Goal: Task Accomplishment & Management: Complete application form

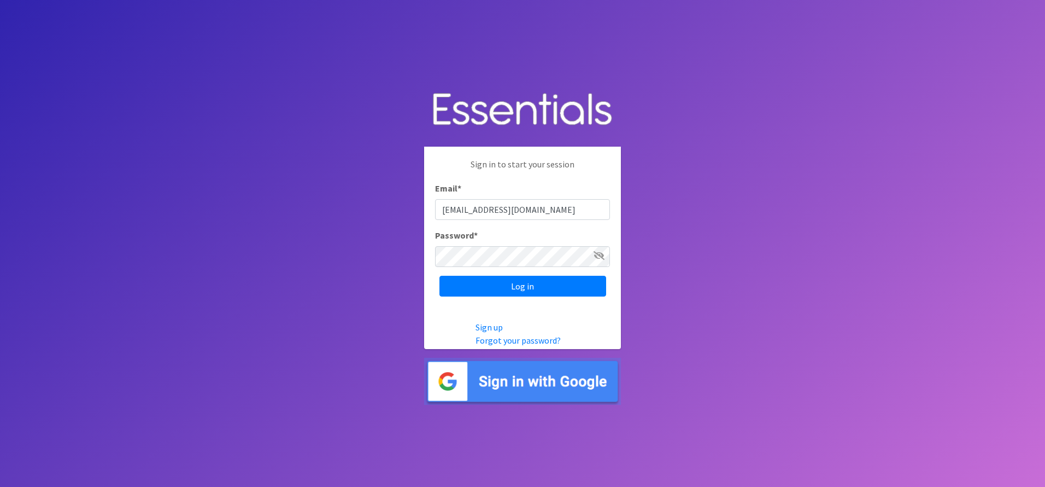
type input "[EMAIL_ADDRESS][DOMAIN_NAME]"
click at [488, 291] on input "Log in" at bounding box center [523, 286] width 167 height 21
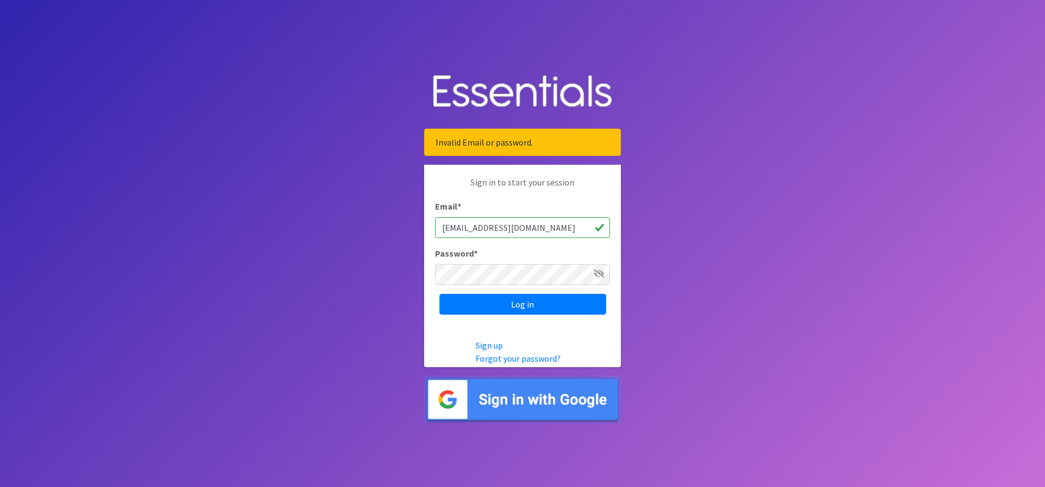
drag, startPoint x: 466, startPoint y: 227, endPoint x: 460, endPoint y: 232, distance: 7.0
click at [448, 233] on input "cthaler@hillside.com" at bounding box center [522, 227] width 175 height 21
drag, startPoint x: 469, startPoint y: 230, endPoint x: 448, endPoint y: 230, distance: 20.8
click at [449, 229] on input "cthaler@hillside.com" at bounding box center [522, 227] width 175 height 21
type input "[EMAIL_ADDRESS][DOMAIN_NAME]"
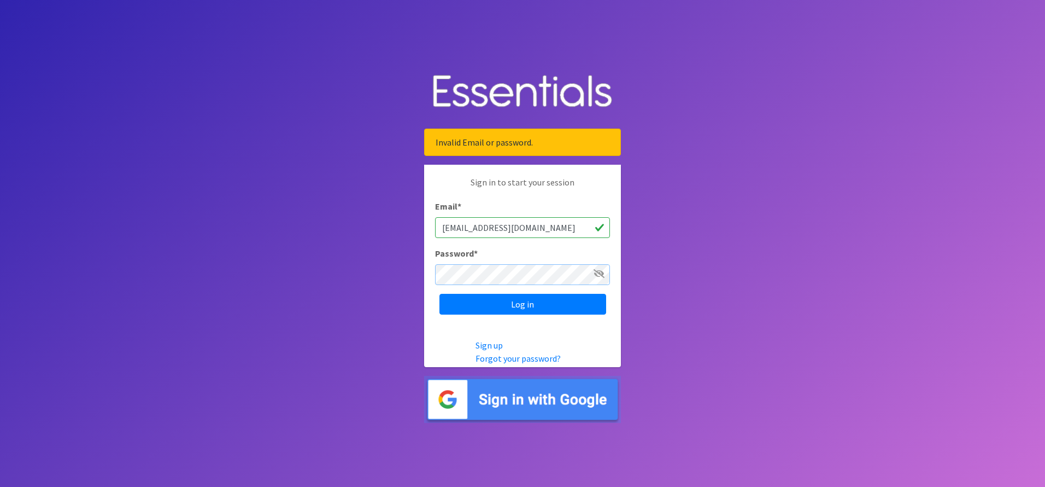
click at [440, 294] on input "Log in" at bounding box center [523, 304] width 167 height 21
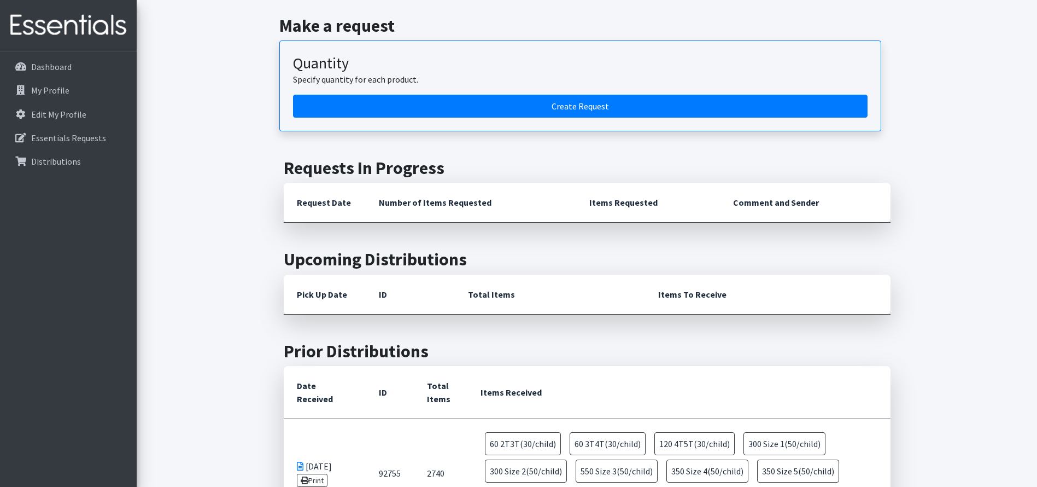
scroll to position [601, 0]
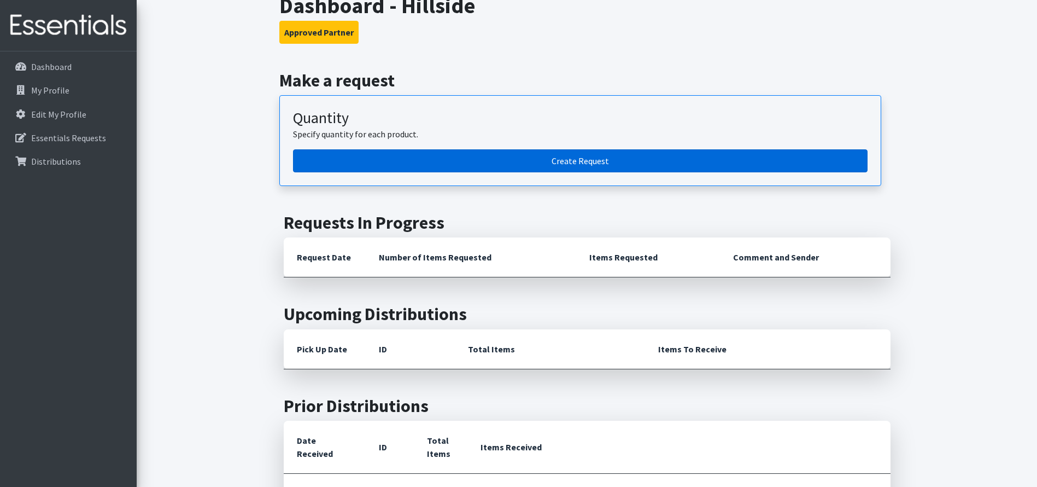
click at [578, 149] on link "Create Request" at bounding box center [580, 160] width 575 height 23
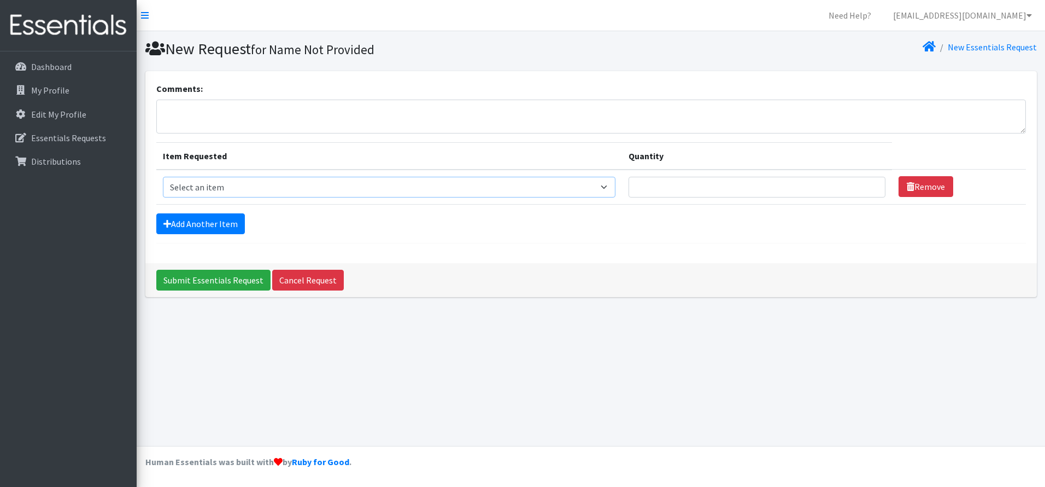
click at [608, 187] on select "Select an item 2T3T(30/child) 3T4T(30/child) 4T5T(30/child) Cloth Diaper Kit (s…" at bounding box center [389, 187] width 453 height 21
click at [610, 182] on select "Select an item 2T3T(30/child) 3T4T(30/child) 4T5T(30/child) Cloth Diaper Kit (s…" at bounding box center [389, 187] width 453 height 21
click at [224, 108] on textarea "Comments:" at bounding box center [591, 116] width 870 height 34
type textarea "i"
click at [224, 112] on textarea "If you have any of the breast pumps, bottle warmer and/or glass baby bottles le…" at bounding box center [591, 116] width 870 height 34
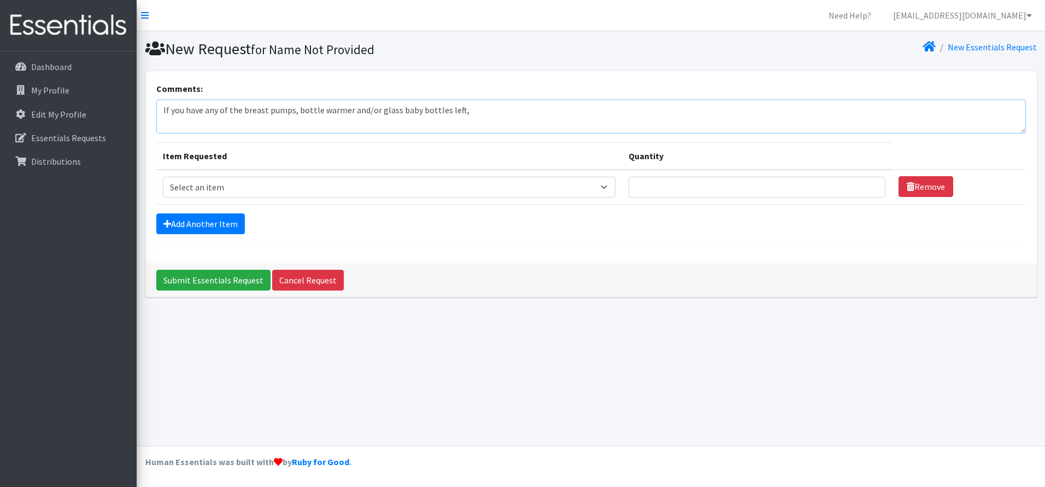
drag, startPoint x: 237, startPoint y: 111, endPoint x: 227, endPoint y: 114, distance: 10.2
click at [227, 114] on textarea "If you have any of the breast pumps, bottle warmer and/or glass baby bottles le…" at bounding box center [591, 116] width 870 height 34
drag, startPoint x: 239, startPoint y: 112, endPoint x: 222, endPoint y: 114, distance: 17.2
click at [222, 114] on textarea "If you have any of the breast pumps, bottle warmer and/or glass baby bottles le…" at bounding box center [591, 116] width 870 height 34
click at [440, 109] on textarea "If you have any breast pumps, bottle warmer and/or glass baby bottles left," at bounding box center [591, 116] width 870 height 34
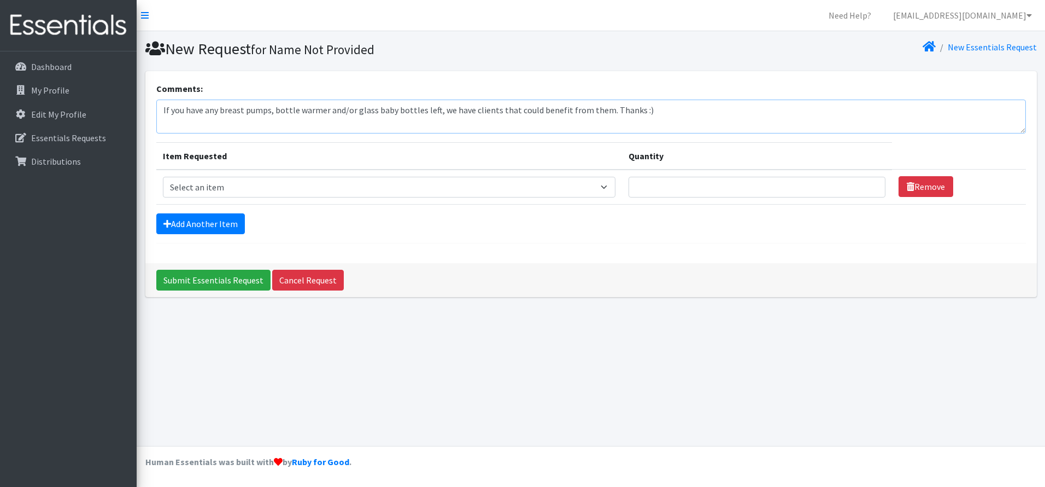
type textarea "If you have any breast pumps, bottle warmer and/or glass baby bottles left, we …"
click at [610, 186] on select "Select an item 2T3T(30/child) 3T4T(30/child) 4T5T(30/child) Cloth Diaper Kit (s…" at bounding box center [389, 187] width 453 height 21
select select "939"
click at [163, 177] on select "Select an item 2T3T(30/child) 3T4T(30/child) 4T5T(30/child) Cloth Diaper Kit (s…" at bounding box center [389, 187] width 453 height 21
click at [230, 225] on link "Add Another Item" at bounding box center [200, 223] width 89 height 21
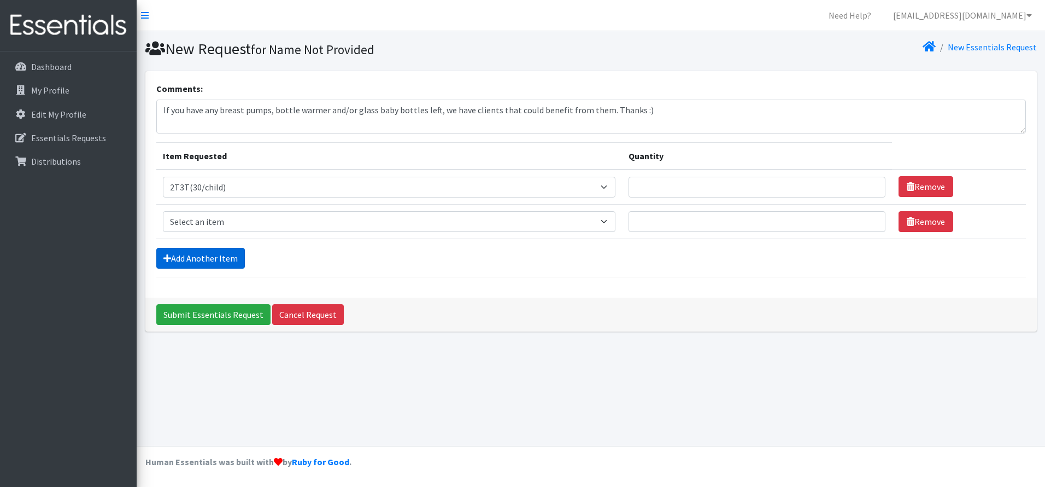
click at [215, 261] on link "Add Another Item" at bounding box center [200, 258] width 89 height 21
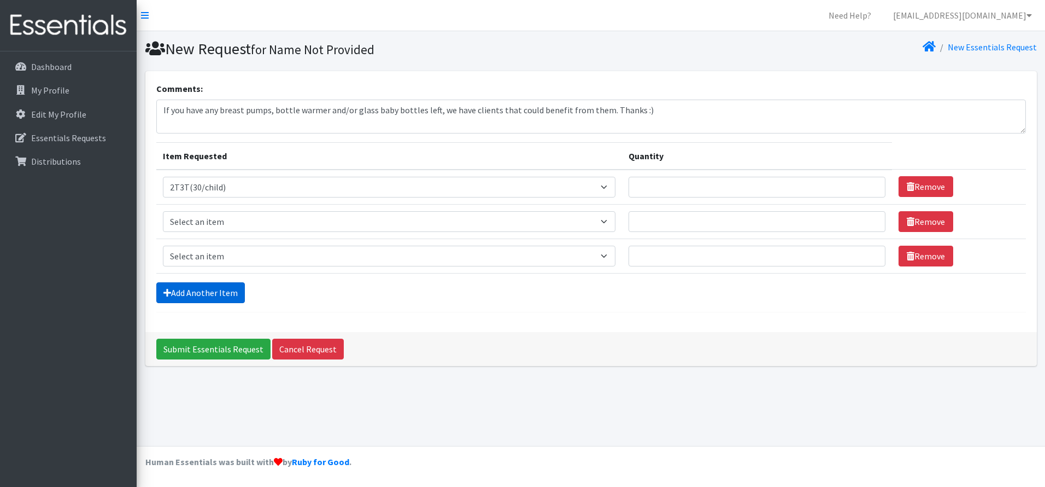
click at [205, 291] on link "Add Another Item" at bounding box center [200, 292] width 89 height 21
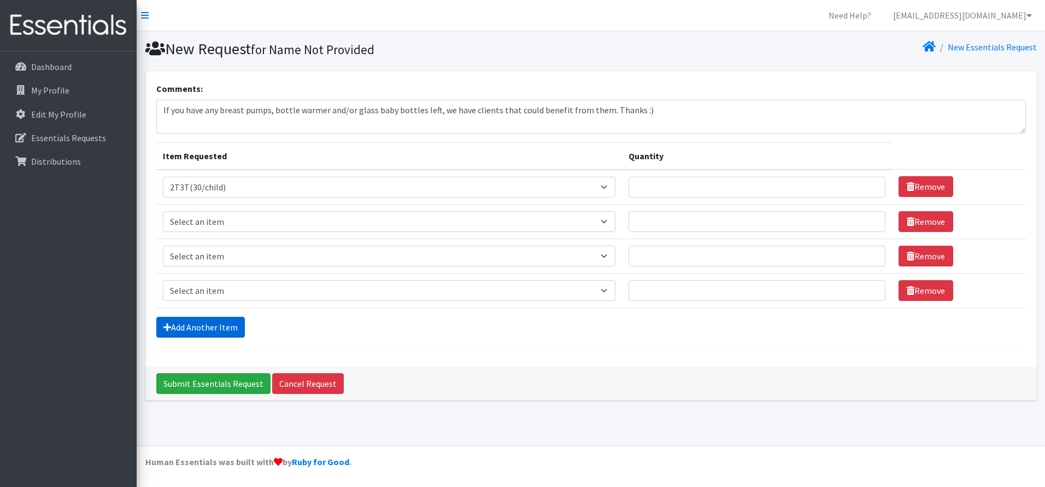
click at [201, 328] on link "Add Another Item" at bounding box center [200, 327] width 89 height 21
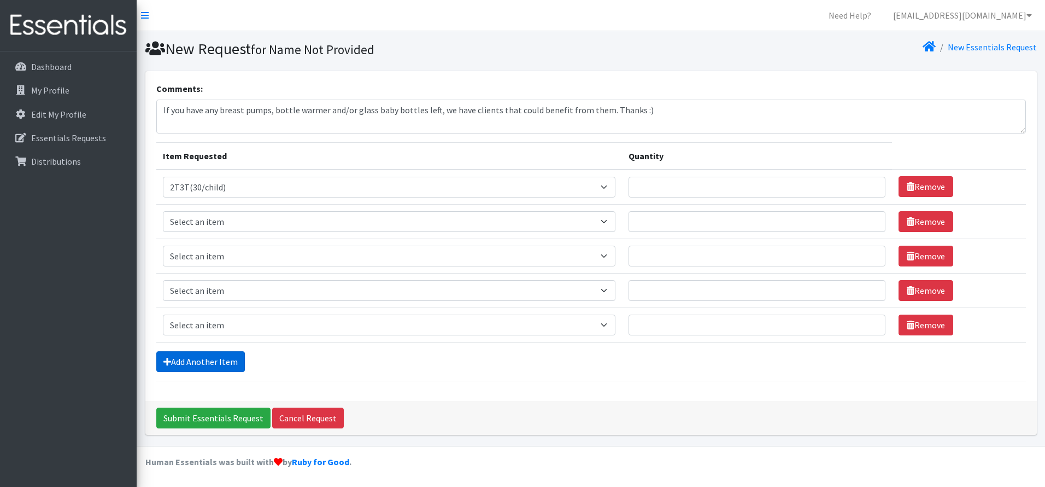
click at [206, 368] on link "Add Another Item" at bounding box center [200, 361] width 89 height 21
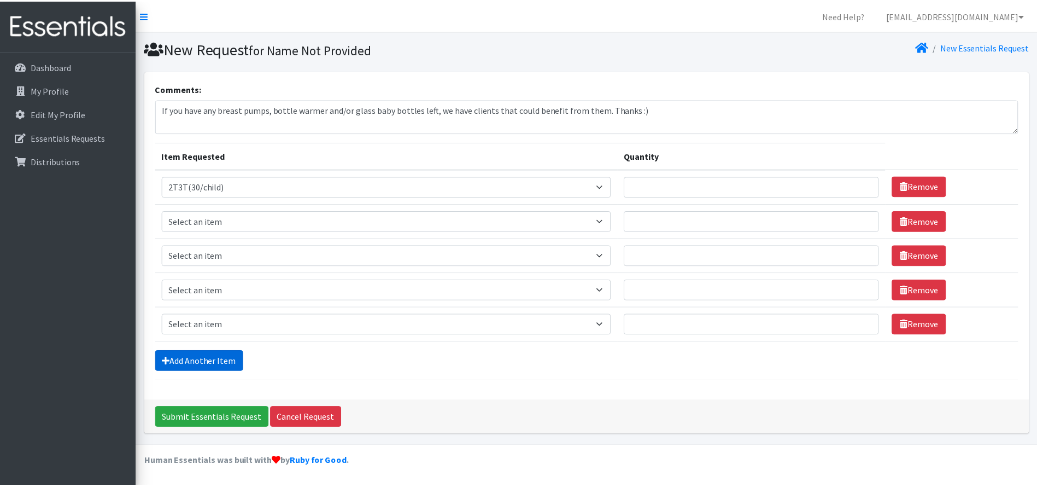
scroll to position [32, 0]
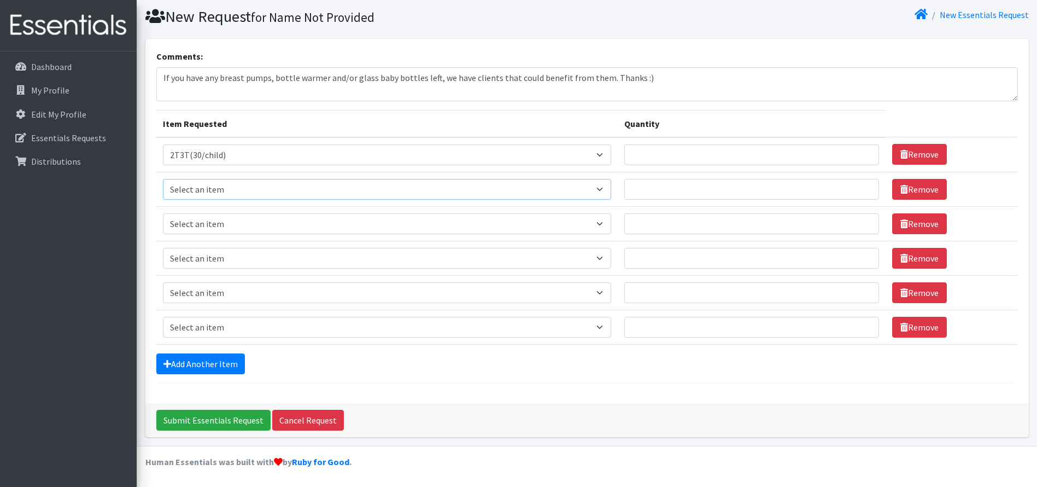
click at [604, 191] on select "Select an item 2T3T(30/child) 3T4T(30/child) 4T5T(30/child) Cloth Diaper Kit (s…" at bounding box center [387, 189] width 449 height 21
select select "941"
click at [163, 179] on select "Select an item 2T3T(30/child) 3T4T(30/child) 4T5T(30/child) Cloth Diaper Kit (s…" at bounding box center [387, 189] width 449 height 21
click at [609, 228] on select "Select an item 2T3T(30/child) 3T4T(30/child) 4T5T(30/child) Cloth Diaper Kit (s…" at bounding box center [387, 223] width 449 height 21
select select "953"
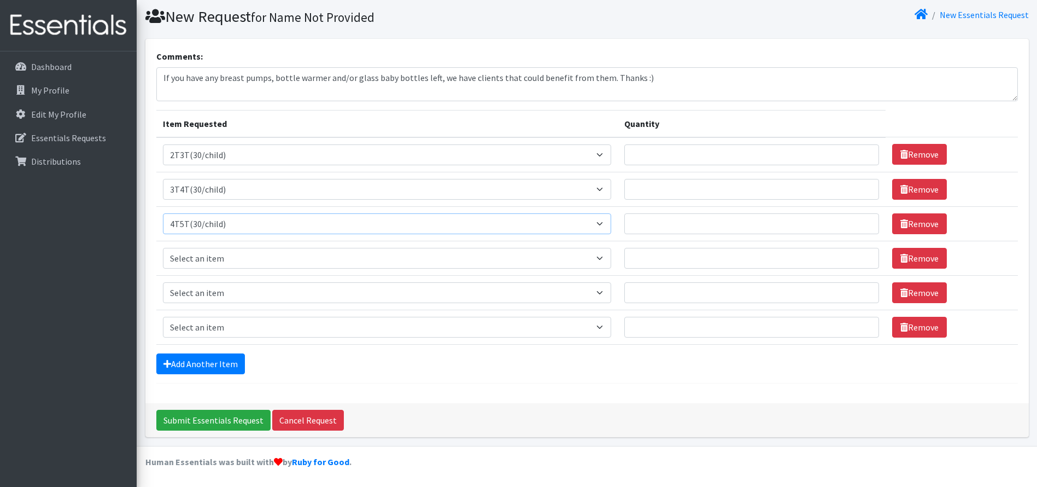
click at [163, 213] on select "Select an item 2T3T(30/child) 3T4T(30/child) 4T5T(30/child) Cloth Diaper Kit (s…" at bounding box center [387, 223] width 449 height 21
click at [609, 258] on select "Select an item 2T3T(30/child) 3T4T(30/child) 4T5T(30/child) Cloth Diaper Kit (s…" at bounding box center [387, 258] width 449 height 21
click at [163, 248] on select "Select an item 2T3T(30/child) 3T4T(30/child) 4T5T(30/child) Cloth Diaper Kit (s…" at bounding box center [387, 258] width 449 height 21
click at [603, 261] on select "Select an item 2T3T(30/child) 3T4T(30/child) 4T5T(30/child) Cloth Diaper Kit (s…" at bounding box center [387, 258] width 449 height 21
select select "14522"
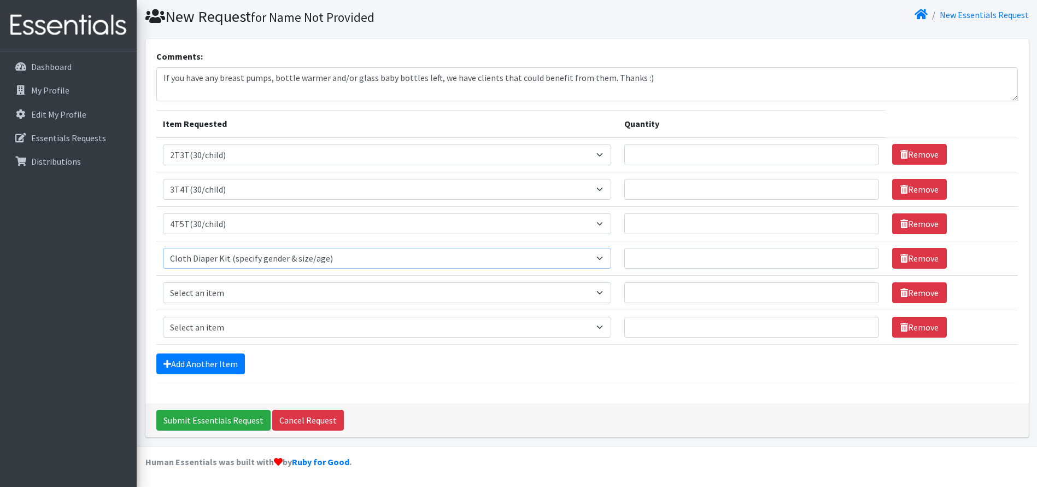
click at [163, 248] on select "Select an item 2T3T(30/child) 3T4T(30/child) 4T5T(30/child) Cloth Diaper Kit (s…" at bounding box center [387, 258] width 449 height 21
click at [605, 295] on select "Select an item 2T3T(30/child) 3T4T(30/child) 4T5T(30/child) Cloth Diaper Kit (s…" at bounding box center [387, 292] width 449 height 21
select select "15170"
click at [163, 282] on select "Select an item 2T3T(30/child) 3T4T(30/child) 4T5T(30/child) Cloth Diaper Kit (s…" at bounding box center [387, 292] width 449 height 21
click at [185, 96] on textarea "If you have any breast pumps, bottle warmer and/or glass baby bottles left, we …" at bounding box center [587, 84] width 862 height 34
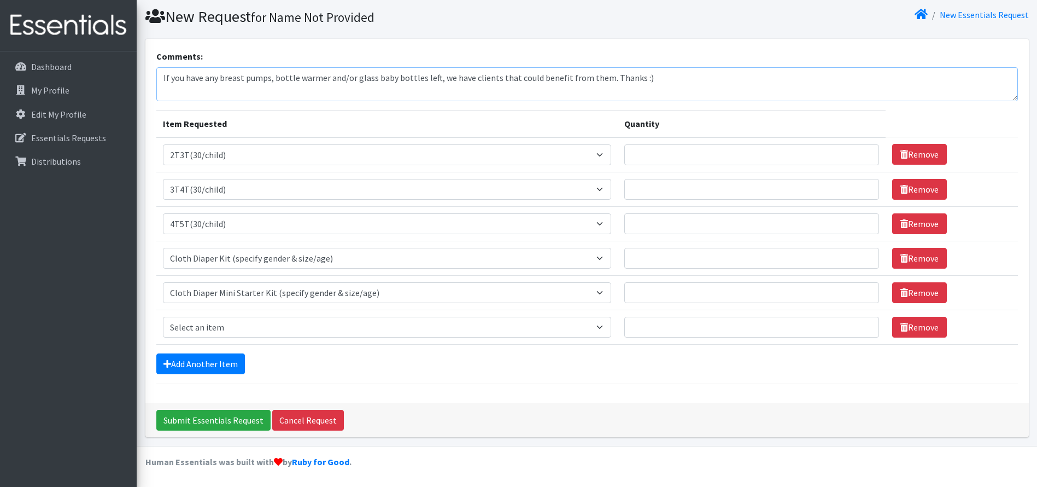
click at [185, 92] on textarea "If you have any breast pumps, bottle warmer and/or glass baby bottles left, we …" at bounding box center [587, 84] width 862 height 34
click at [659, 81] on textarea "If you have any breast pumps, bottle warmer and/or glass baby bottles left, we …" at bounding box center [587, 84] width 862 height 34
click at [604, 76] on textarea "If you have any breast pumps, bottle warmer and/or glass baby bottles left, we …" at bounding box center [587, 84] width 862 height 34
type textarea "If you have any breast pumps, bottle warmer and/or glass baby bottles left, we …"
click at [605, 324] on select "Select an item 2T3T(30/child) 3T4T(30/child) 4T5T(30/child) Cloth Diaper Kit (s…" at bounding box center [387, 327] width 449 height 21
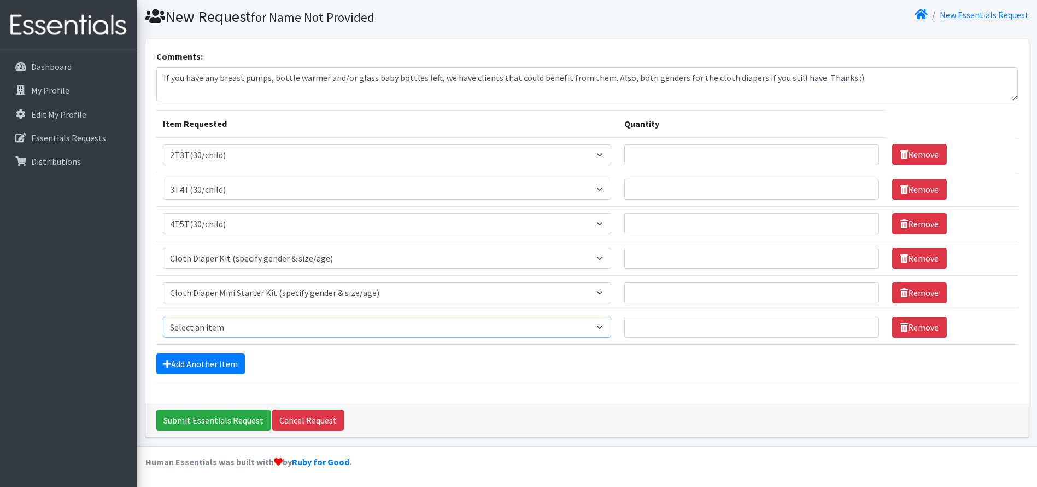
select select "950"
click at [163, 317] on select "Select an item 2T3T(30/child) 3T4T(30/child) 4T5T(30/child) Cloth Diaper Kit (s…" at bounding box center [387, 327] width 449 height 21
click at [203, 368] on link "Add Another Item" at bounding box center [200, 363] width 89 height 21
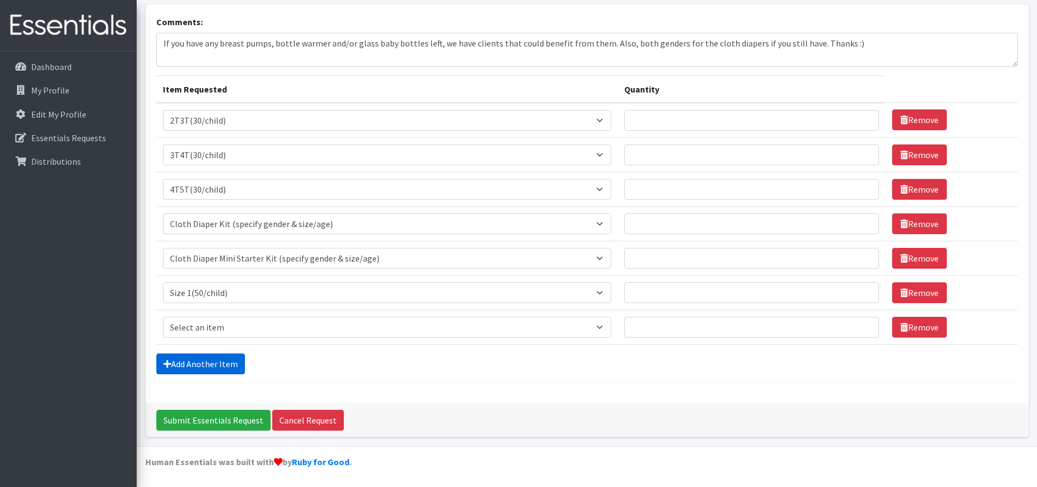
click at [203, 368] on link "Add Another Item" at bounding box center [200, 363] width 89 height 21
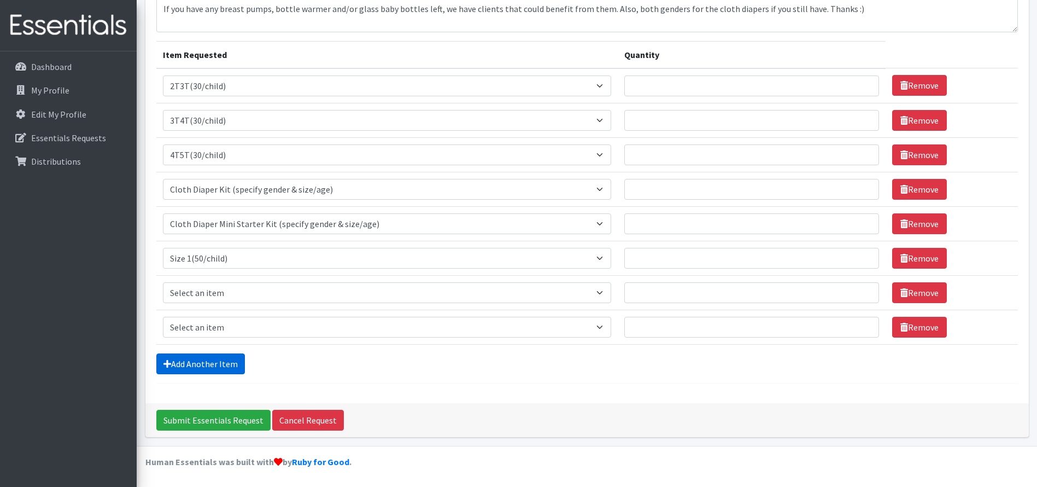
click at [205, 367] on link "Add Another Item" at bounding box center [200, 363] width 89 height 21
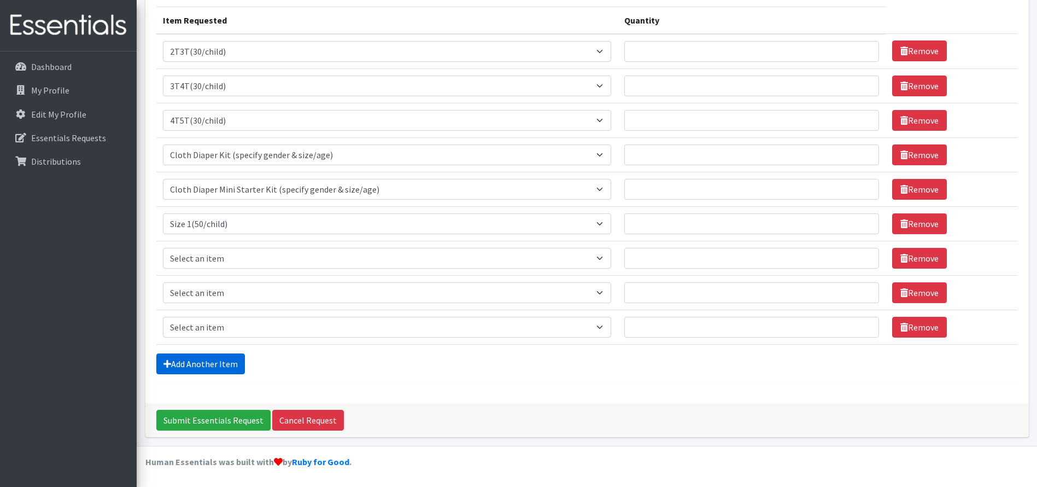
click at [205, 367] on link "Add Another Item" at bounding box center [200, 363] width 89 height 21
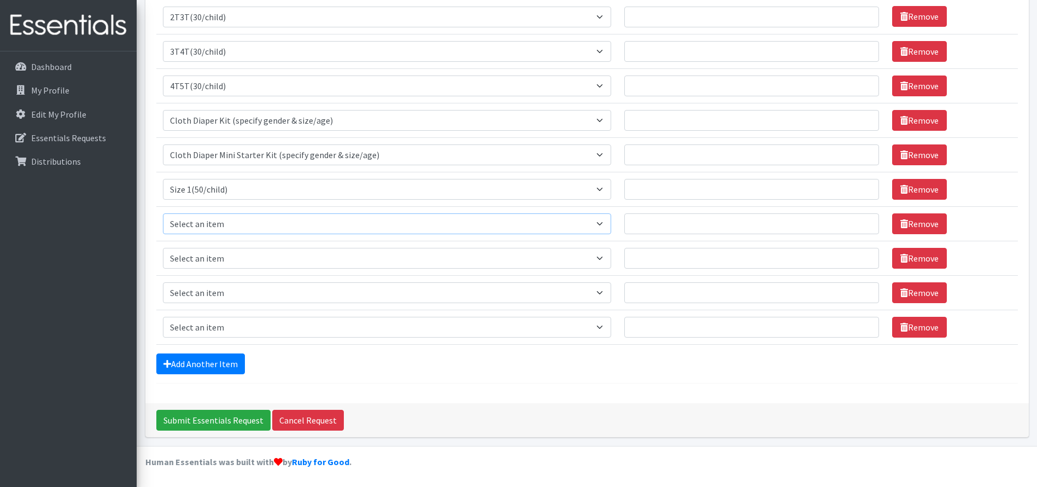
click at [607, 221] on select "Select an item 2T3T(30/child) 3T4T(30/child) 4T5T(30/child) Cloth Diaper Kit (s…" at bounding box center [387, 223] width 449 height 21
select select "951"
click at [163, 213] on select "Select an item 2T3T(30/child) 3T4T(30/child) 4T5T(30/child) Cloth Diaper Kit (s…" at bounding box center [387, 223] width 449 height 21
click at [611, 259] on select "Select an item 2T3T(30/child) 3T4T(30/child) 4T5T(30/child) Cloth Diaper Kit (s…" at bounding box center [387, 258] width 449 height 21
select select "954"
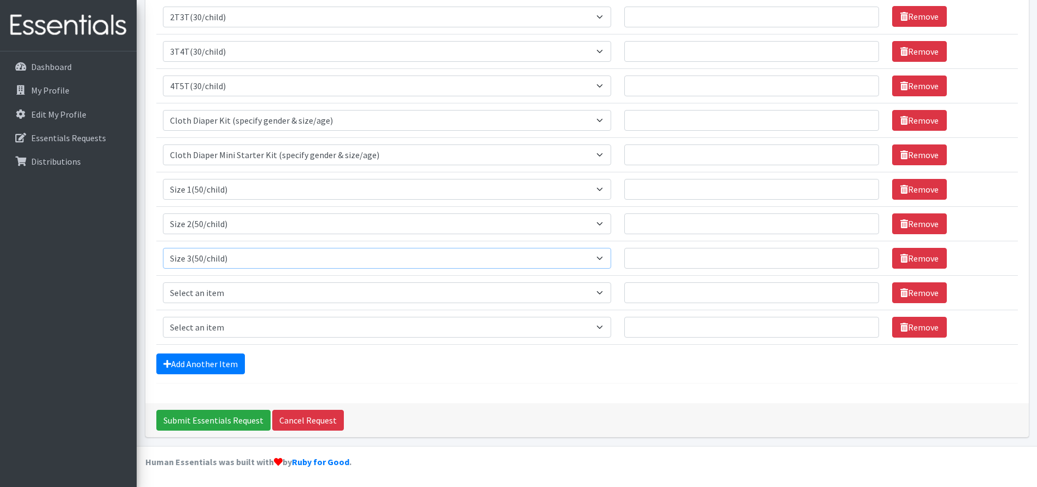
click at [163, 248] on select "Select an item 2T3T(30/child) 3T4T(30/child) 4T5T(30/child) Cloth Diaper Kit (s…" at bounding box center [387, 258] width 449 height 21
click at [612, 295] on select "Select an item 2T3T(30/child) 3T4T(30/child) 4T5T(30/child) Cloth Diaper Kit (s…" at bounding box center [387, 292] width 449 height 21
select select "963"
click at [163, 282] on select "Select an item 2T3T(30/child) 3T4T(30/child) 4T5T(30/child) Cloth Diaper Kit (s…" at bounding box center [387, 292] width 449 height 21
click at [604, 327] on select "Select an item 2T3T(30/child) 3T4T(30/child) 4T5T(30/child) Cloth Diaper Kit (s…" at bounding box center [387, 327] width 449 height 21
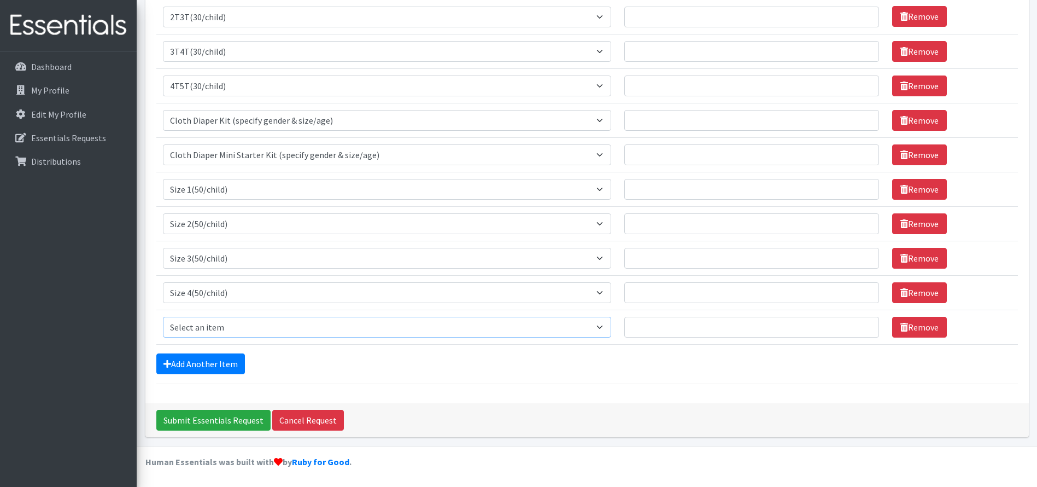
select select "964"
click at [163, 317] on select "Select an item 2T3T(30/child) 3T4T(30/child) 4T5T(30/child) Cloth Diaper Kit (s…" at bounding box center [387, 327] width 449 height 21
click at [200, 360] on link "Add Another Item" at bounding box center [200, 363] width 89 height 21
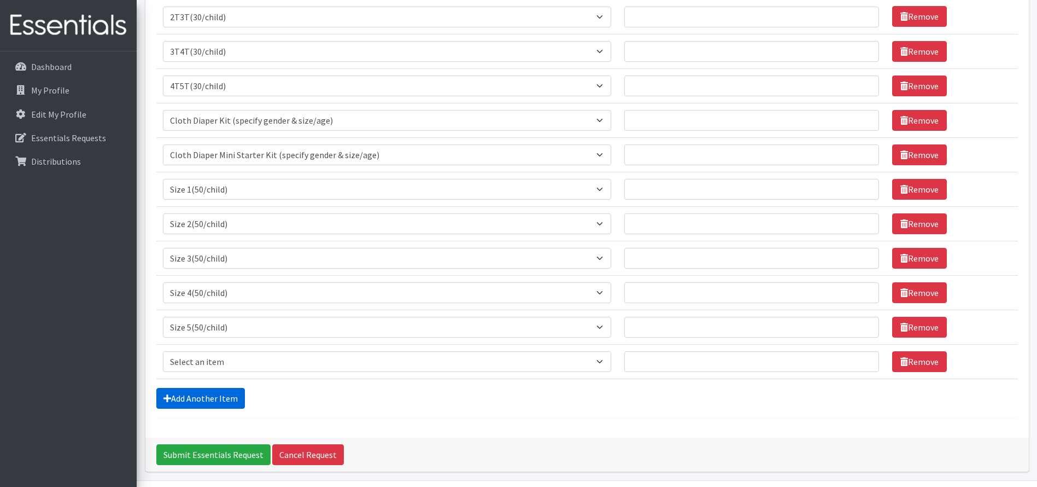
scroll to position [204, 0]
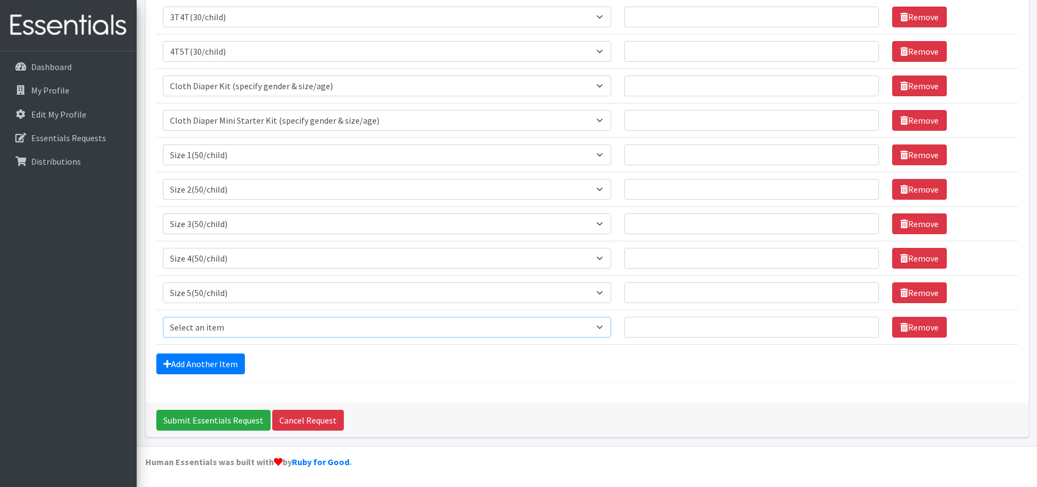
click at [604, 324] on select "Select an item 2T3T(30/child) 3T4T(30/child) 4T5T(30/child) Cloth Diaper Kit (s…" at bounding box center [387, 327] width 449 height 21
select select "966"
click at [163, 317] on select "Select an item 2T3T(30/child) 3T4T(30/child) 4T5T(30/child) Cloth Diaper Kit (s…" at bounding box center [387, 327] width 449 height 21
click at [190, 359] on link "Add Another Item" at bounding box center [200, 363] width 89 height 21
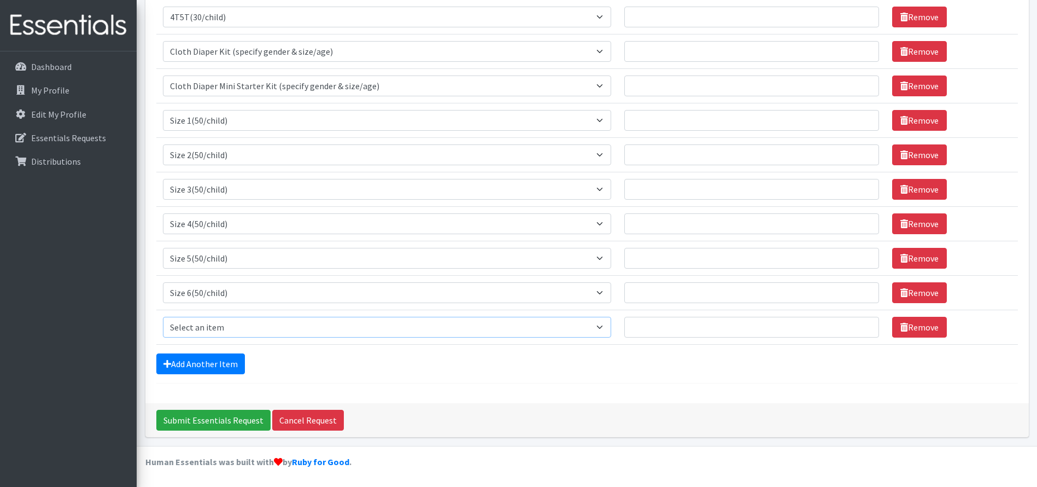
click at [602, 329] on select "Select an item 2T3T(30/child) 3T4T(30/child) 4T5T(30/child) Cloth Diaper Kit (s…" at bounding box center [387, 327] width 449 height 21
select select "961"
click at [163, 317] on select "Select an item 2T3T(30/child) 3T4T(30/child) 4T5T(30/child) Cloth Diaper Kit (s…" at bounding box center [387, 327] width 449 height 21
click at [602, 326] on select "Select an item 2T3T(30/child) 3T4T(30/child) 4T5T(30/child) Cloth Diaper Kit (s…" at bounding box center [387, 327] width 449 height 21
click at [163, 317] on select "Select an item 2T3T(30/child) 3T4T(30/child) 4T5T(30/child) Cloth Diaper Kit (s…" at bounding box center [387, 327] width 449 height 21
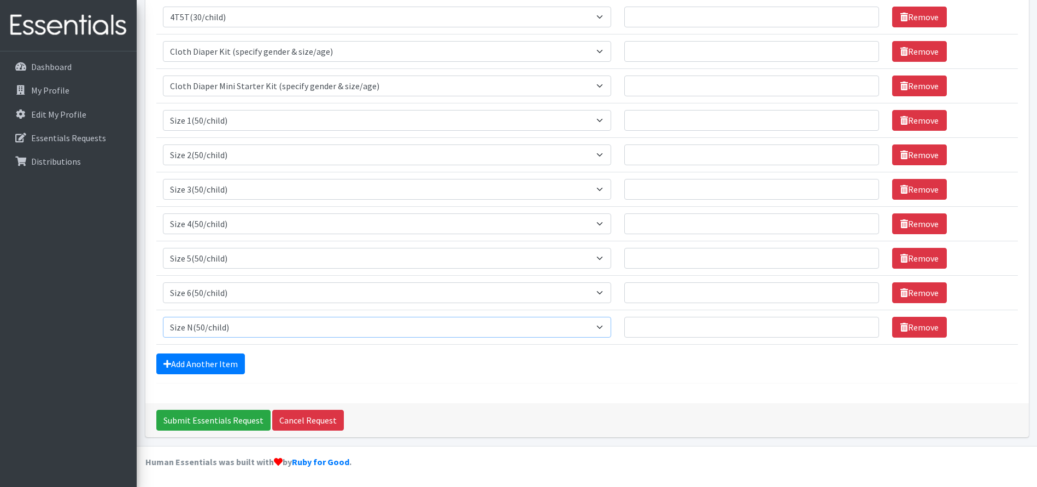
scroll to position [168, 0]
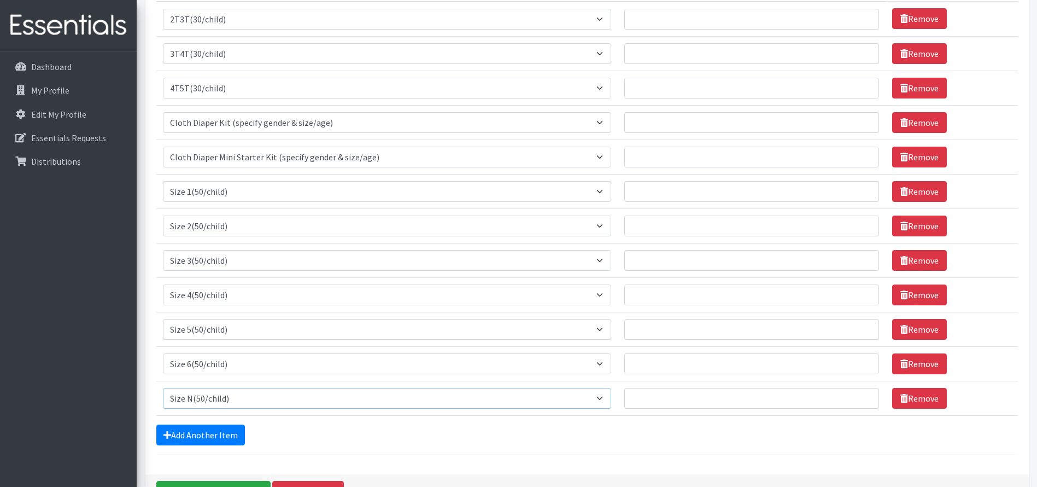
click at [163, 388] on select "Select an item 2T3T(30/child) 3T4T(30/child) 4T5T(30/child) Cloth Diaper Kit (s…" at bounding box center [387, 398] width 449 height 21
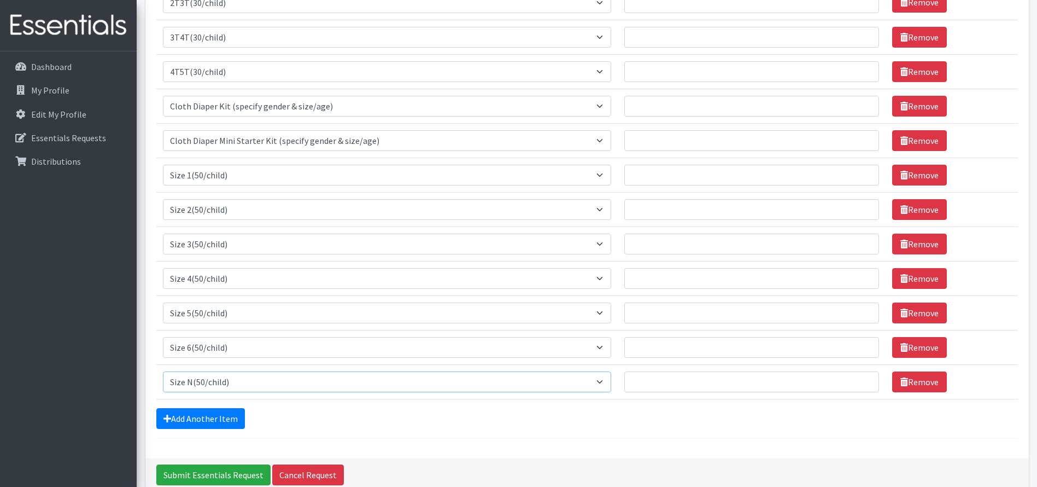
scroll to position [0, 0]
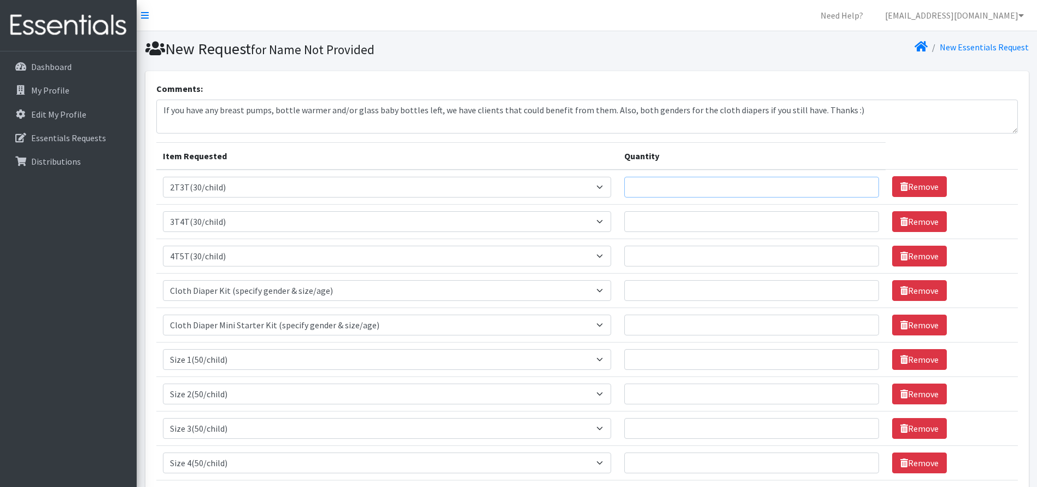
click at [678, 191] on input "Quantity" at bounding box center [751, 187] width 255 height 21
type input "90"
click at [771, 230] on input "Quantity" at bounding box center [751, 221] width 255 height 21
type input "120"
click at [676, 259] on input "Quantity" at bounding box center [751, 255] width 255 height 21
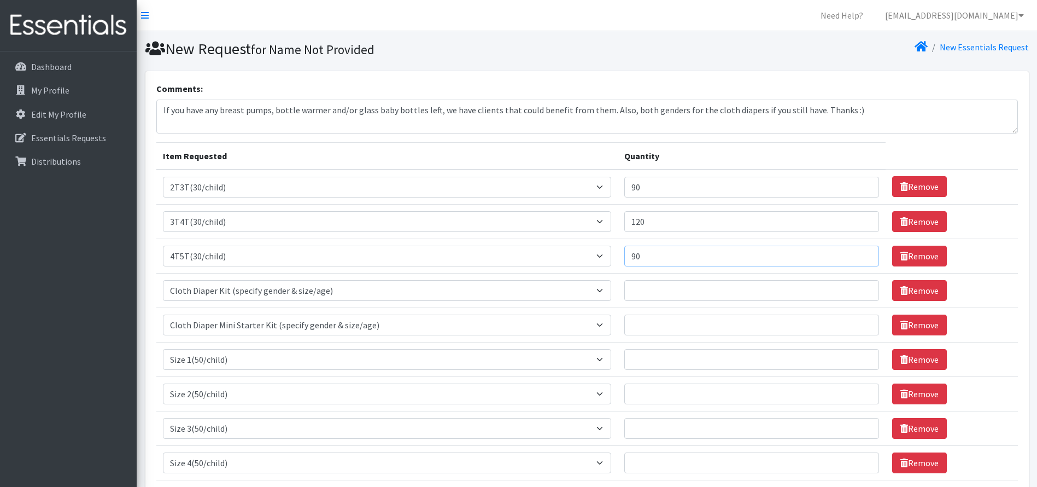
drag, startPoint x: 646, startPoint y: 254, endPoint x: 629, endPoint y: 255, distance: 17.5
click at [629, 255] on td "Quantity 90" at bounding box center [752, 255] width 268 height 34
type input "120"
drag, startPoint x: 652, startPoint y: 184, endPoint x: 600, endPoint y: 194, distance: 53.4
click at [600, 194] on tr "Item Requested Select an item 2T3T(30/child) 3T4T(30/child) 4T5T(30/child) Clot…" at bounding box center [587, 186] width 862 height 35
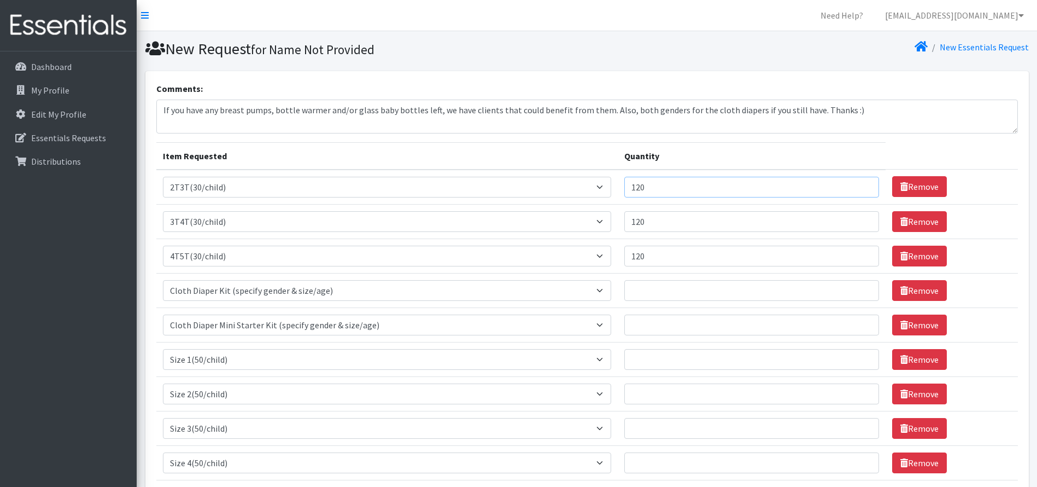
scroll to position [55, 0]
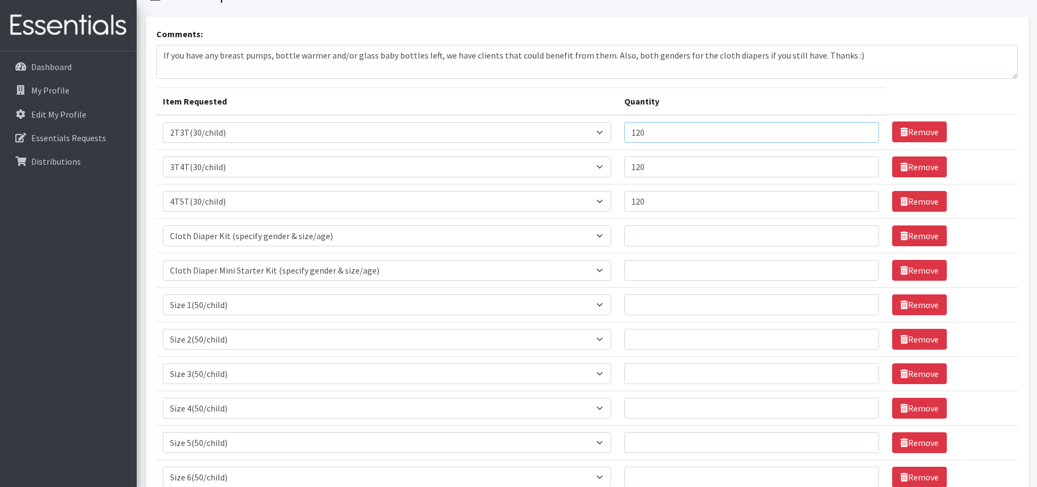
type input "120"
click at [677, 312] on input "Quantity" at bounding box center [751, 304] width 255 height 21
type input "200"
click at [792, 343] on input "Quantity" at bounding box center [751, 339] width 255 height 21
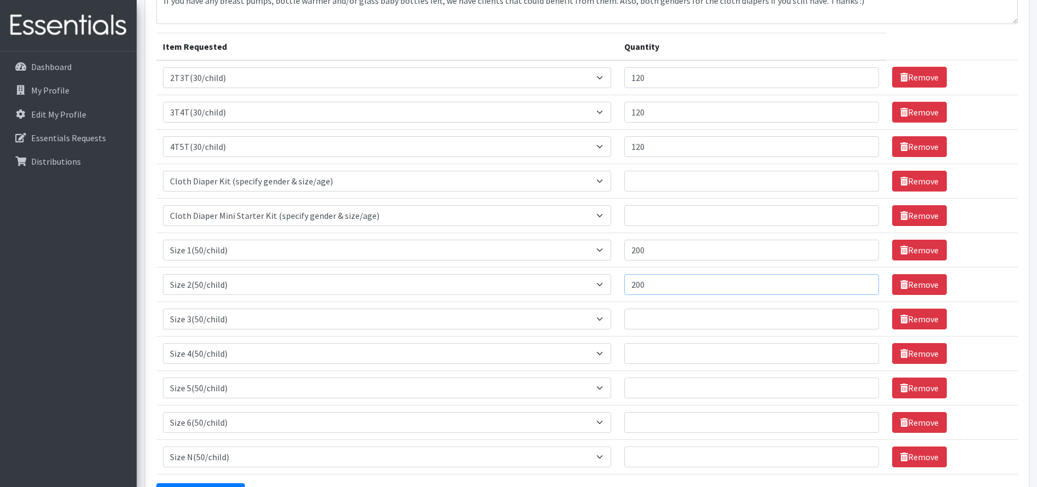
type input "200"
click at [667, 319] on input "Quantity" at bounding box center [751, 318] width 255 height 21
type input "0"
type input "400"
click at [648, 354] on input "Quantity" at bounding box center [751, 353] width 255 height 21
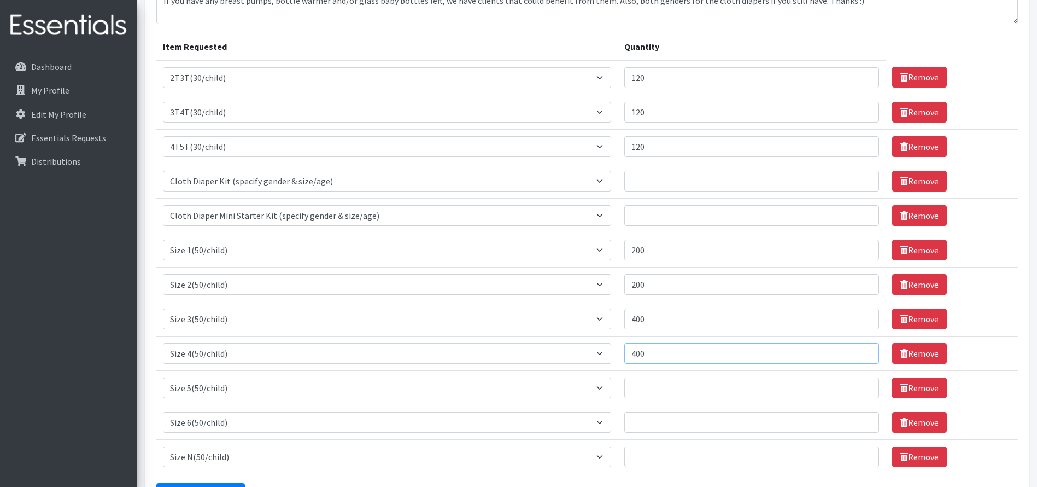
scroll to position [164, 0]
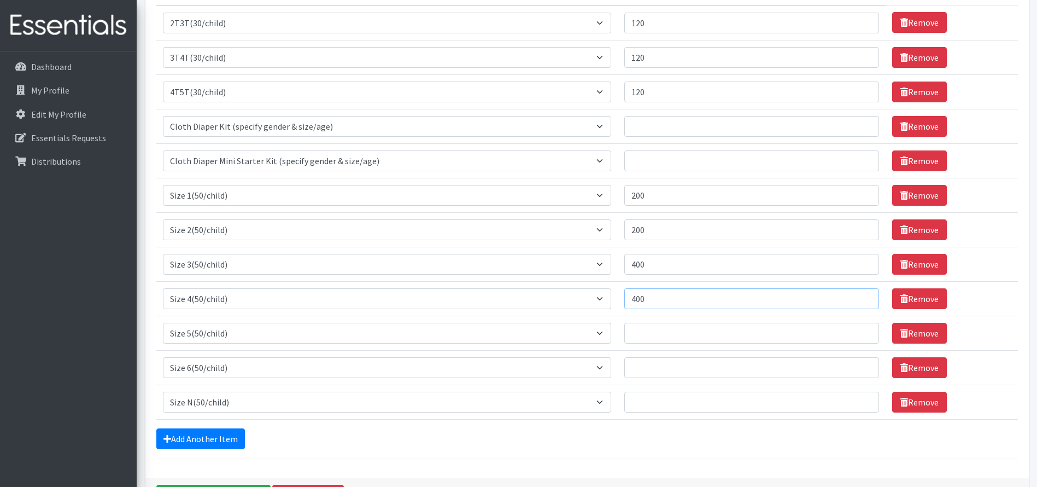
type input "400"
click at [651, 332] on input "Quantity" at bounding box center [751, 333] width 255 height 21
type input "200"
click at [657, 370] on input "Quantity" at bounding box center [751, 367] width 255 height 21
type input "600"
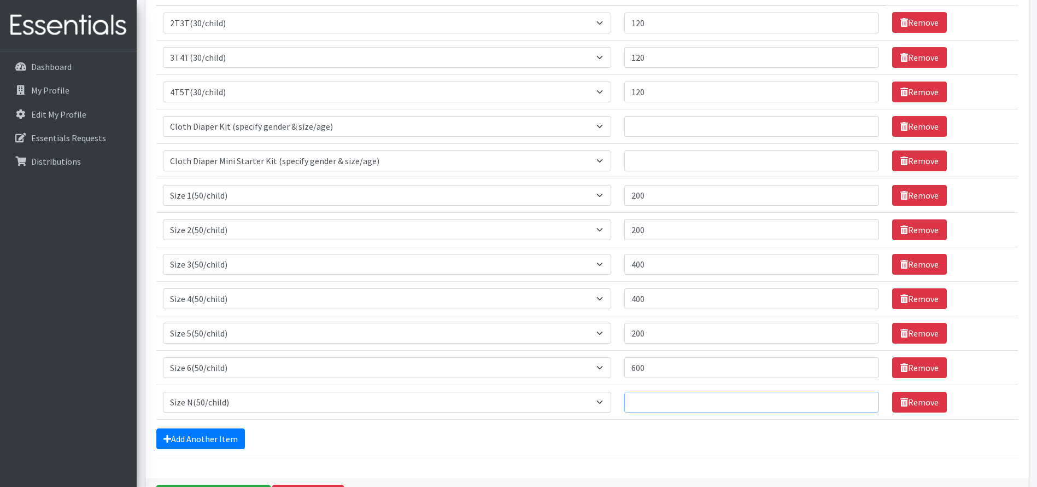
click at [651, 399] on input "Quantity" at bounding box center [751, 401] width 255 height 21
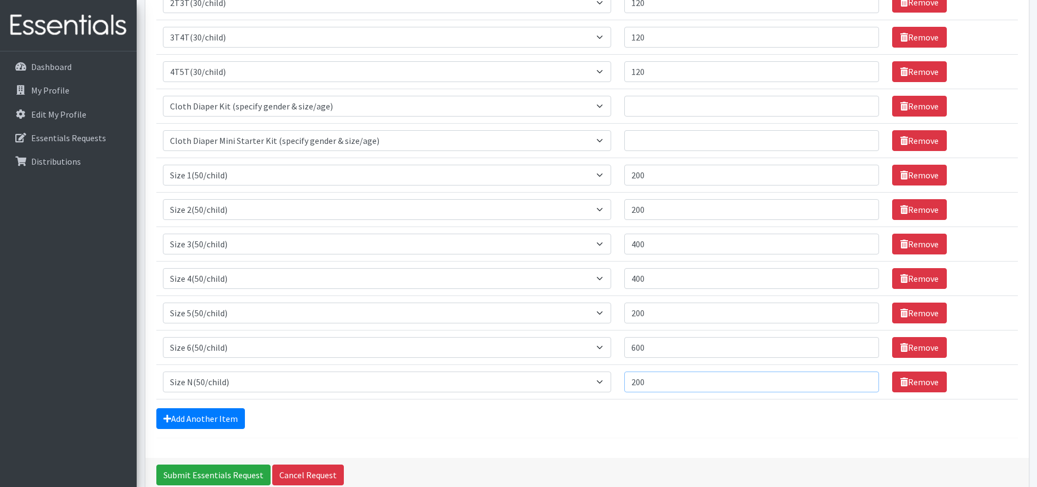
scroll to position [239, 0]
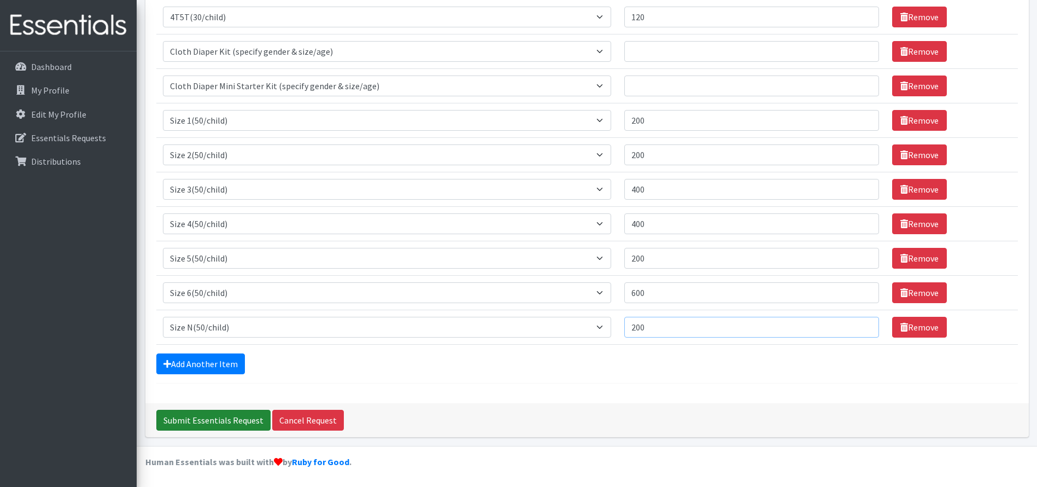
type input "200"
click at [230, 420] on input "Submit Essentials Request" at bounding box center [213, 419] width 114 height 21
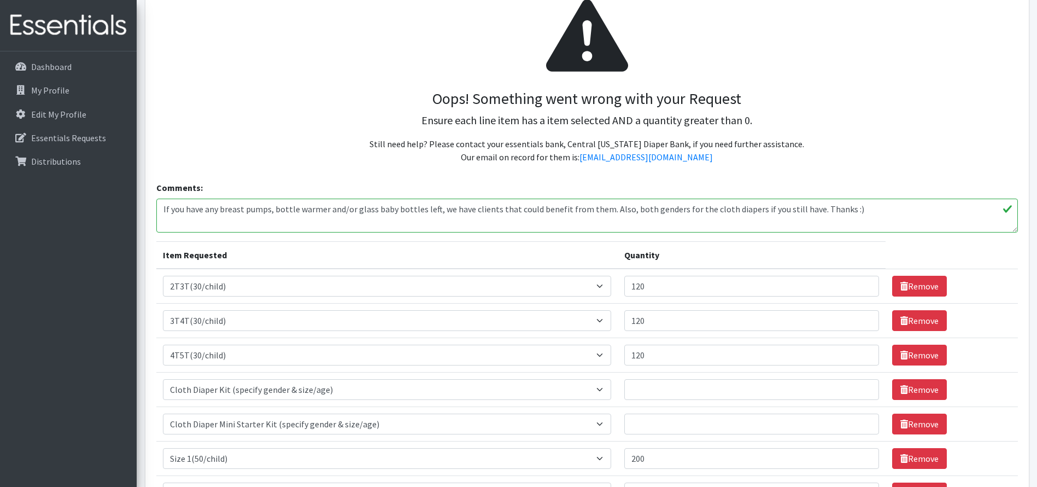
scroll to position [219, 0]
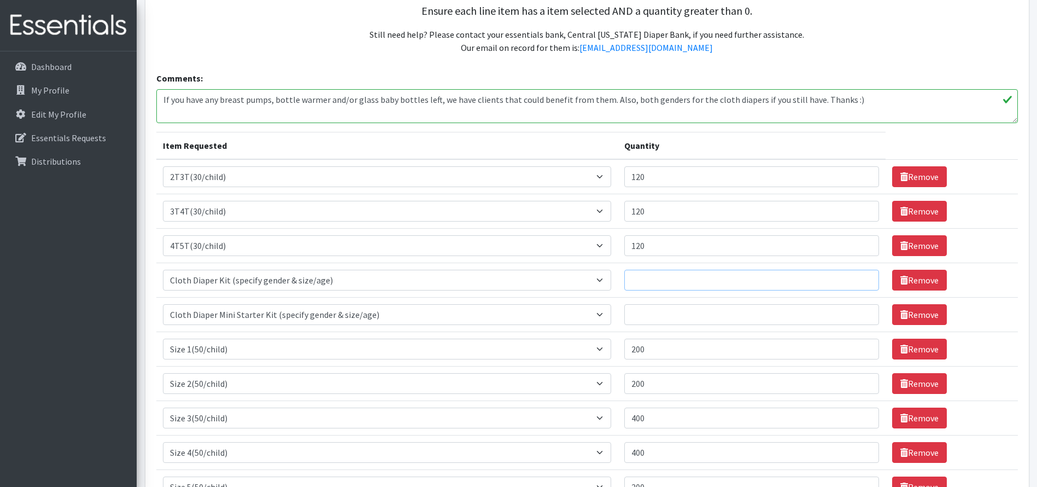
click at [655, 283] on input "Quantity" at bounding box center [751, 280] width 255 height 21
type input "2"
click at [642, 318] on input "Quantity" at bounding box center [751, 314] width 255 height 21
type input "2"
drag, startPoint x: 652, startPoint y: 282, endPoint x: 630, endPoint y: 285, distance: 21.6
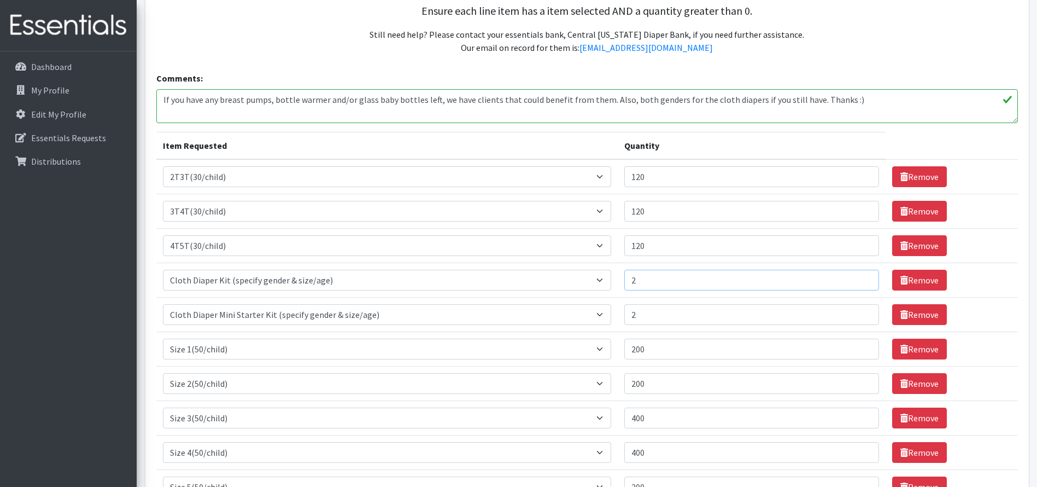
click at [631, 284] on input "2" at bounding box center [751, 280] width 255 height 21
type input "4"
drag, startPoint x: 642, startPoint y: 311, endPoint x: 599, endPoint y: 311, distance: 43.2
click at [599, 311] on tr "Item Requested Select an item 2T3T(30/child) 3T4T(30/child) 4T5T(30/child) Clot…" at bounding box center [587, 314] width 862 height 34
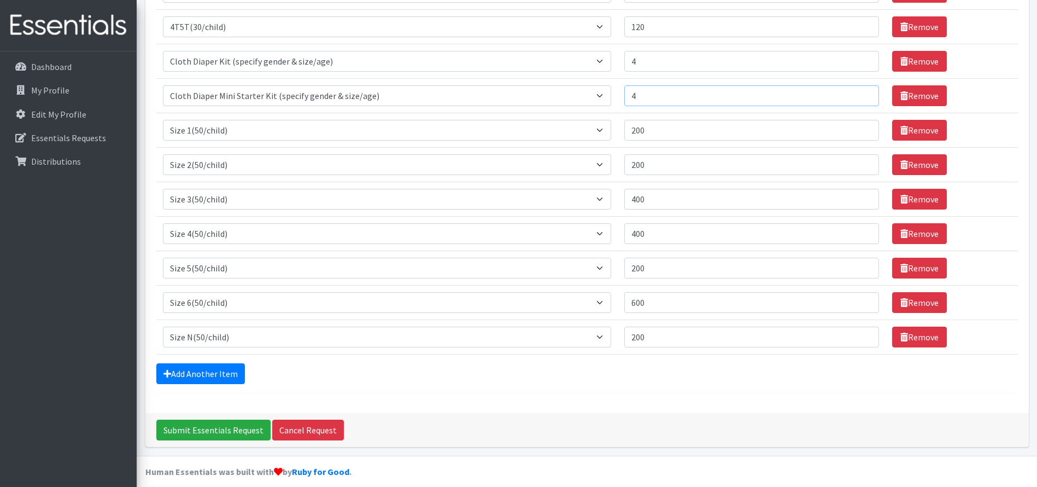
scroll to position [447, 0]
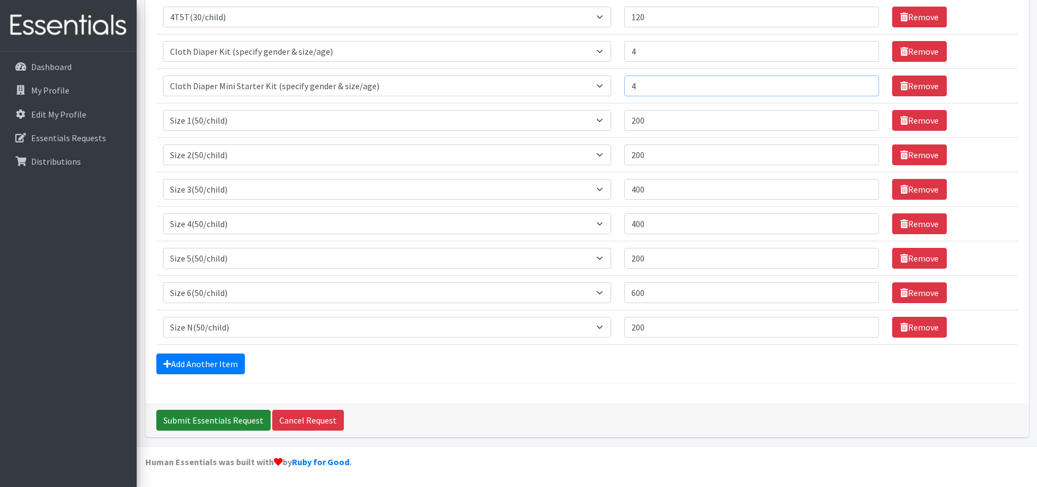
type input "4"
click at [229, 417] on input "Submit Essentials Request" at bounding box center [213, 419] width 114 height 21
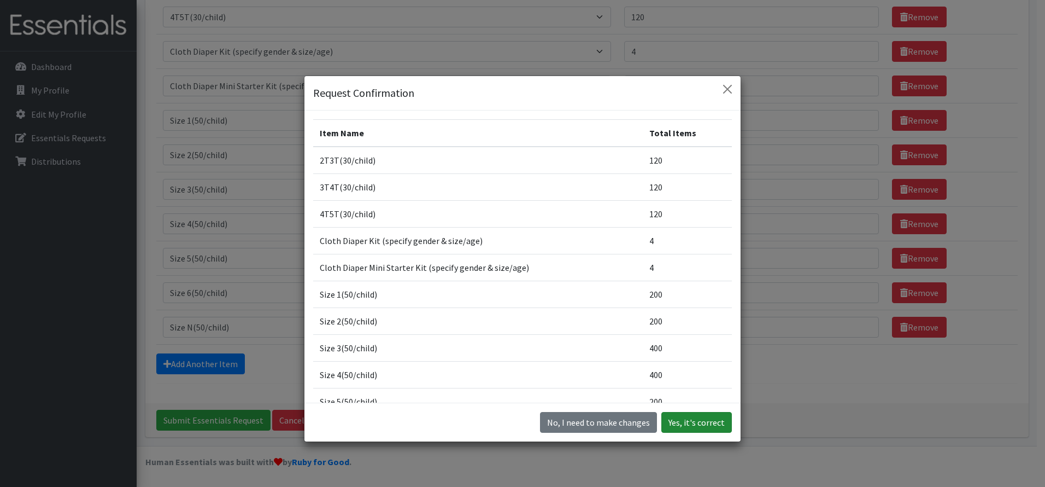
click at [705, 420] on button "Yes, it's correct" at bounding box center [696, 422] width 71 height 21
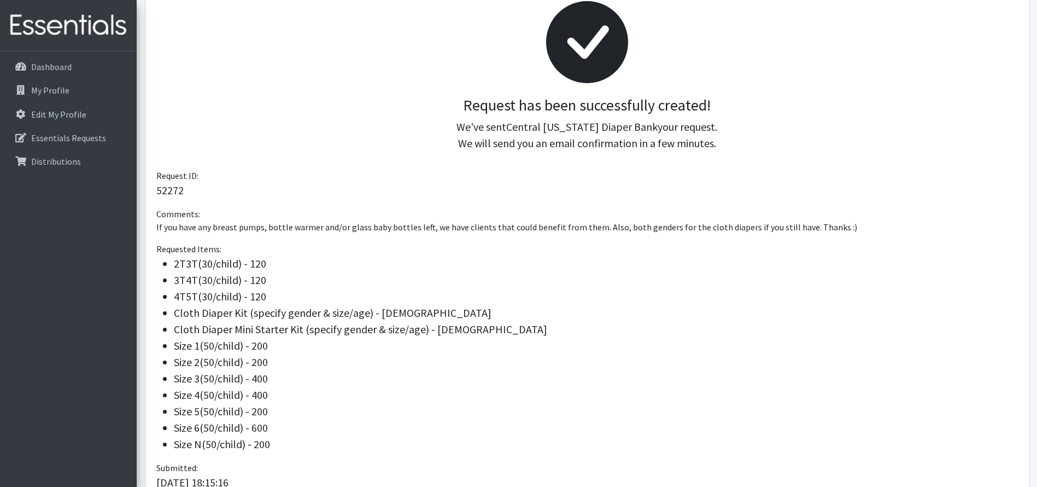
scroll to position [267, 0]
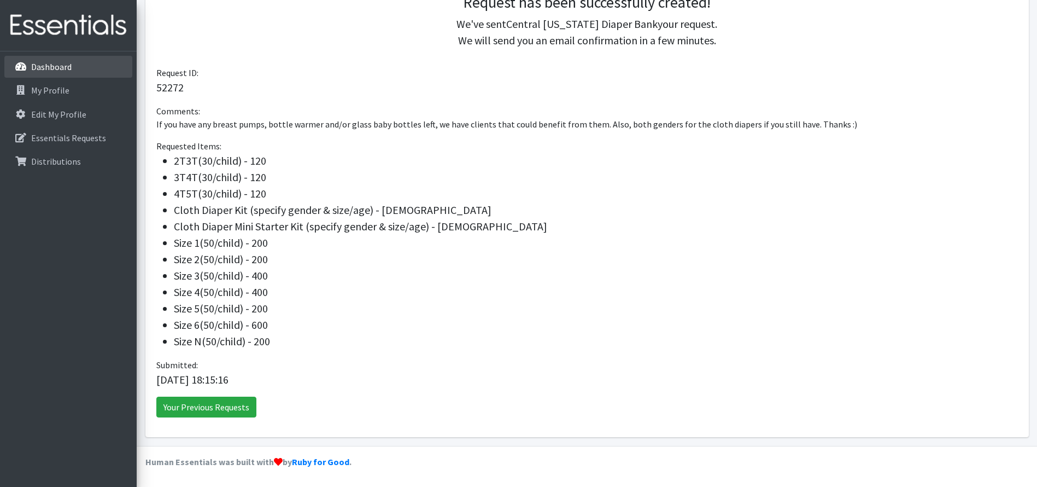
click at [58, 68] on p "Dashboard" at bounding box center [51, 66] width 40 height 11
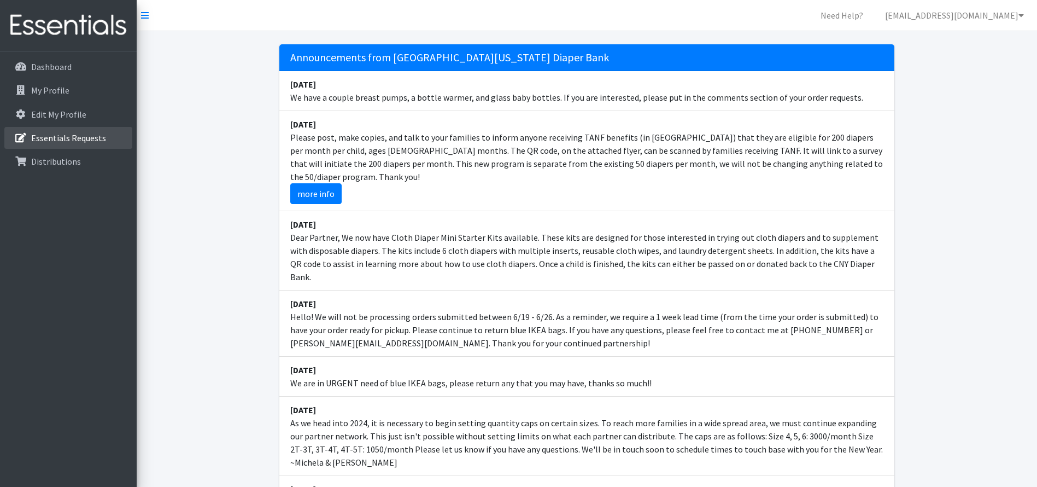
click at [75, 137] on p "Essentials Requests" at bounding box center [68, 137] width 75 height 11
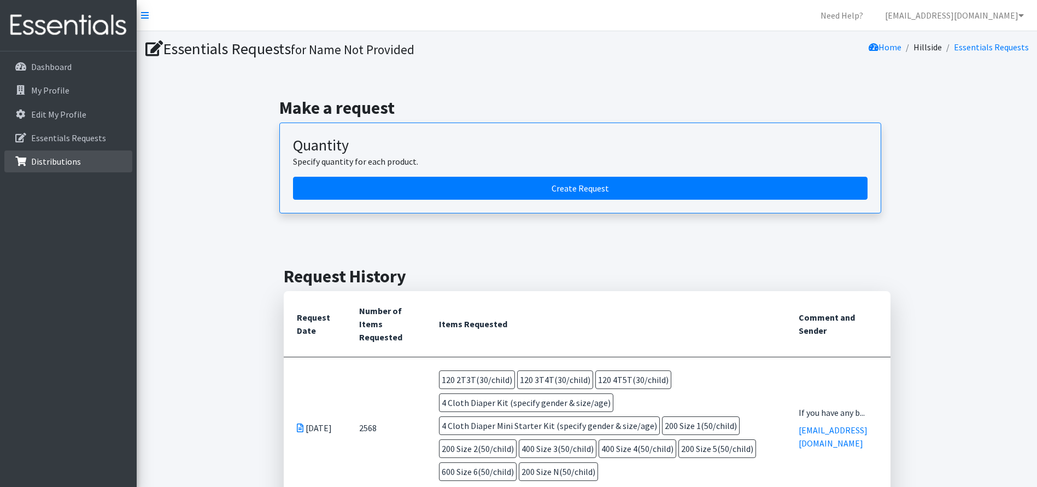
click at [70, 157] on p "Distributions" at bounding box center [56, 161] width 50 height 11
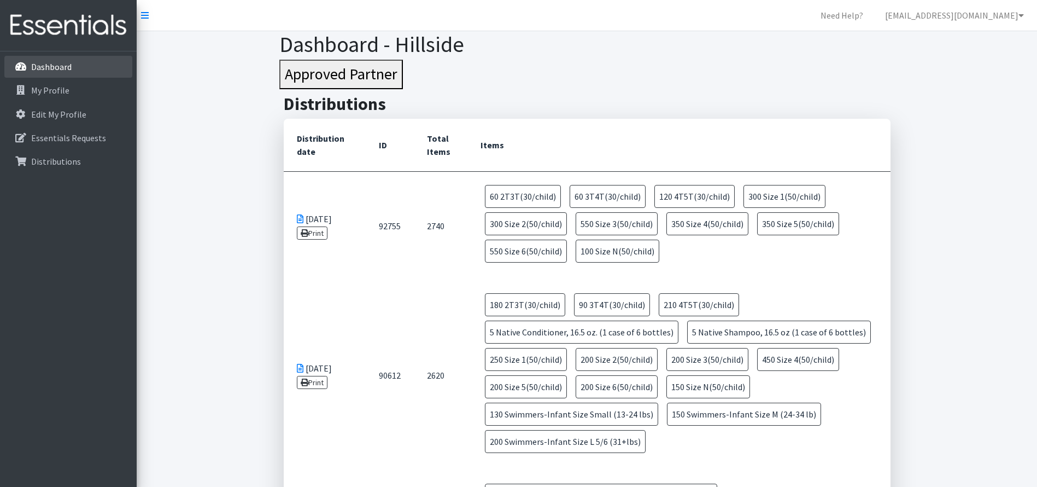
click at [53, 68] on p "Dashboard" at bounding box center [51, 66] width 40 height 11
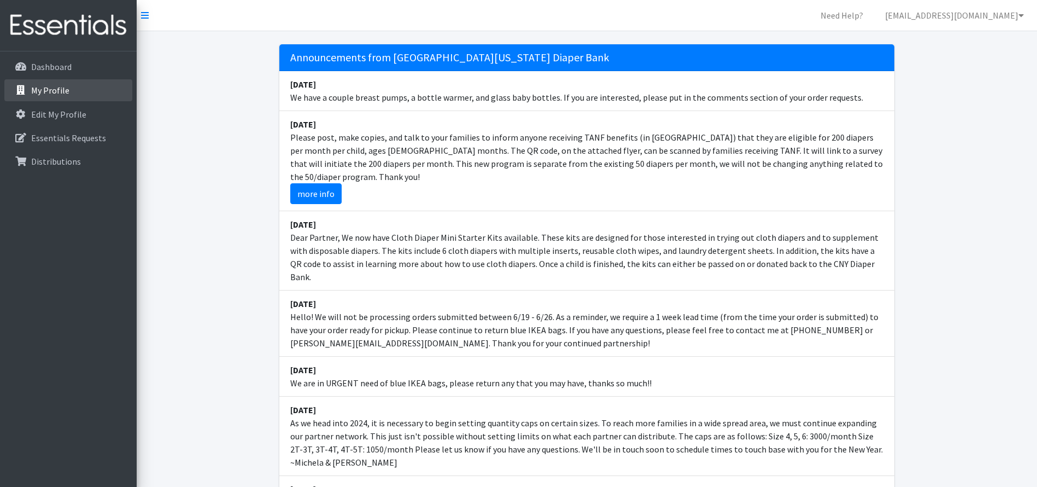
click at [69, 96] on link "My Profile" at bounding box center [68, 90] width 128 height 22
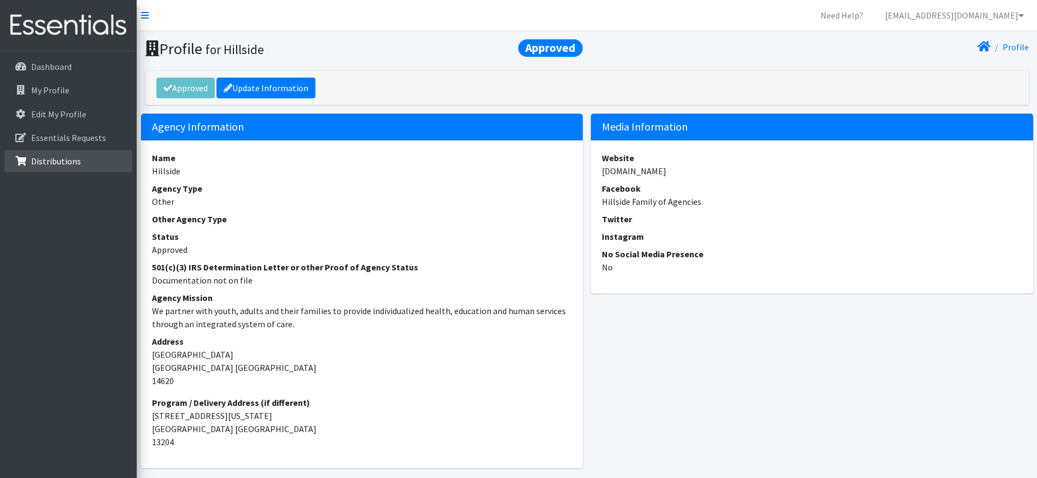
click at [55, 160] on p "Distributions" at bounding box center [56, 161] width 50 height 11
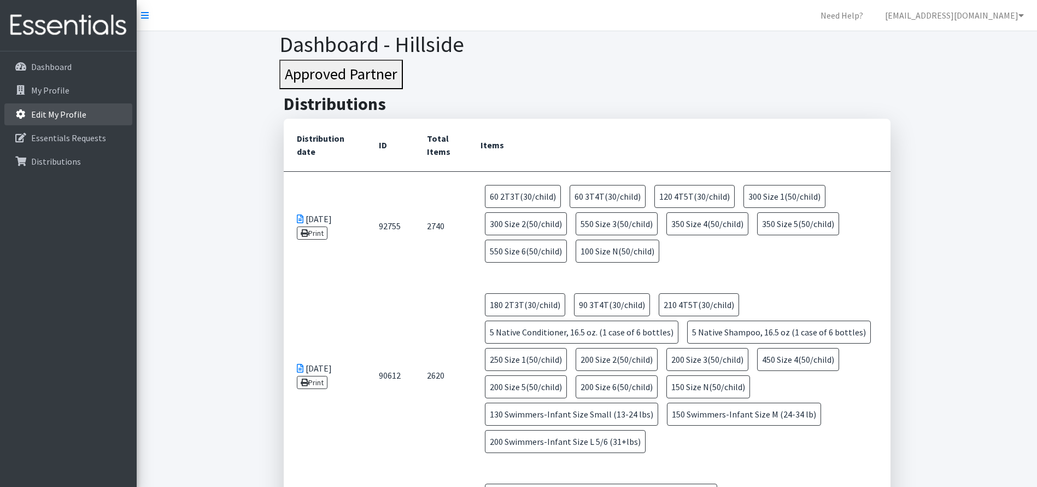
scroll to position [55, 0]
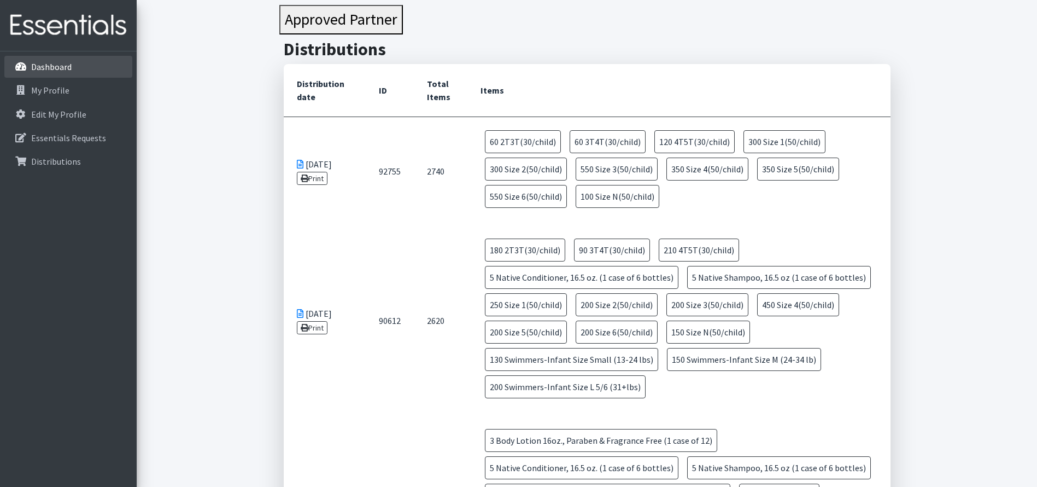
click at [53, 69] on p "Dashboard" at bounding box center [51, 66] width 40 height 11
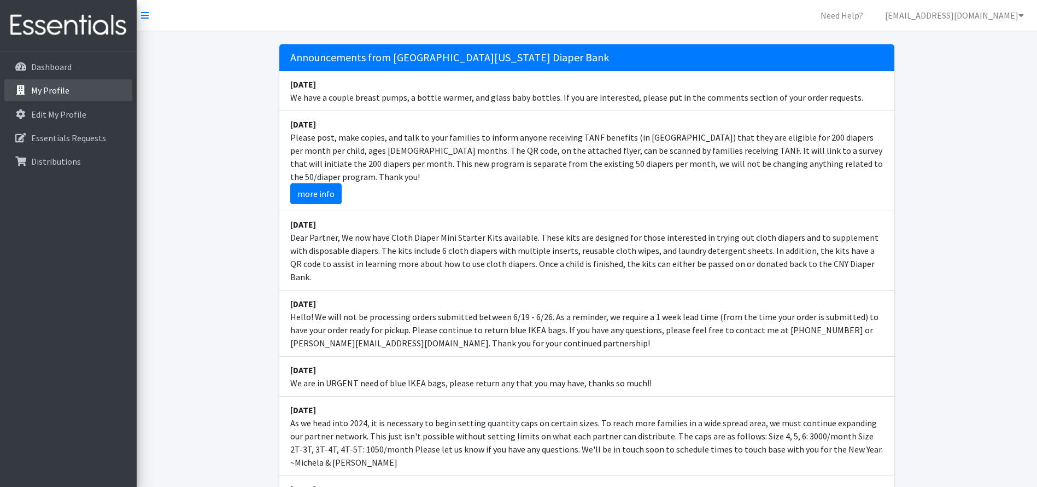
click at [65, 93] on p "My Profile" at bounding box center [50, 90] width 38 height 11
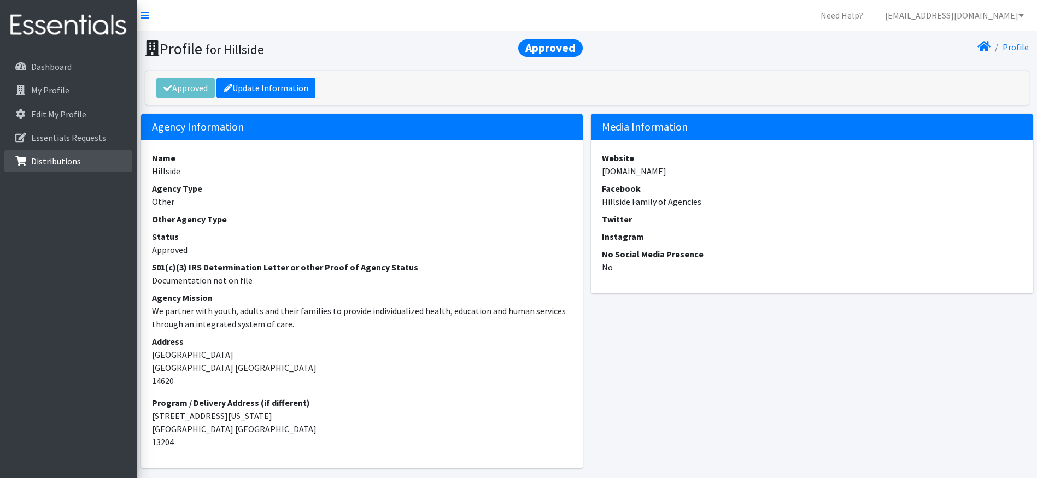
click at [71, 166] on p "Distributions" at bounding box center [56, 161] width 50 height 11
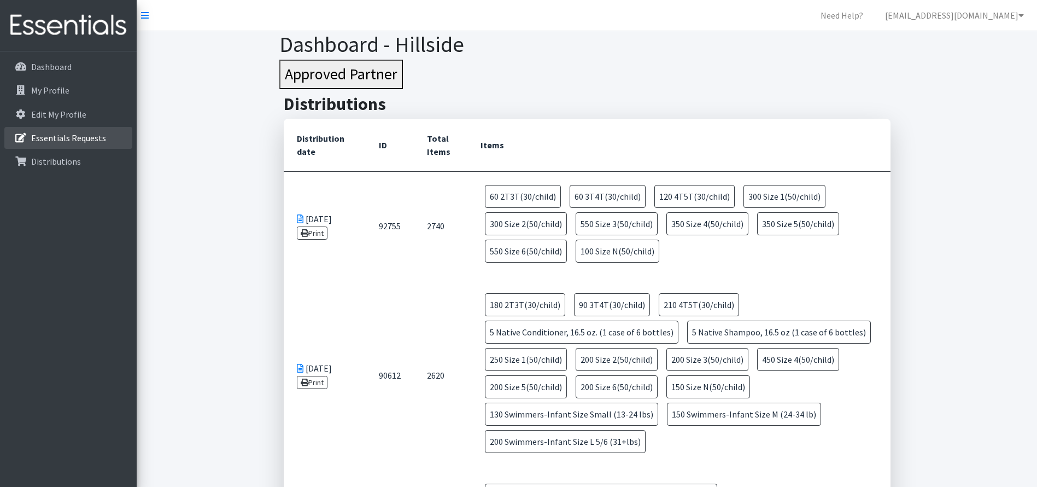
click at [69, 144] on link "Essentials Requests" at bounding box center [68, 138] width 128 height 22
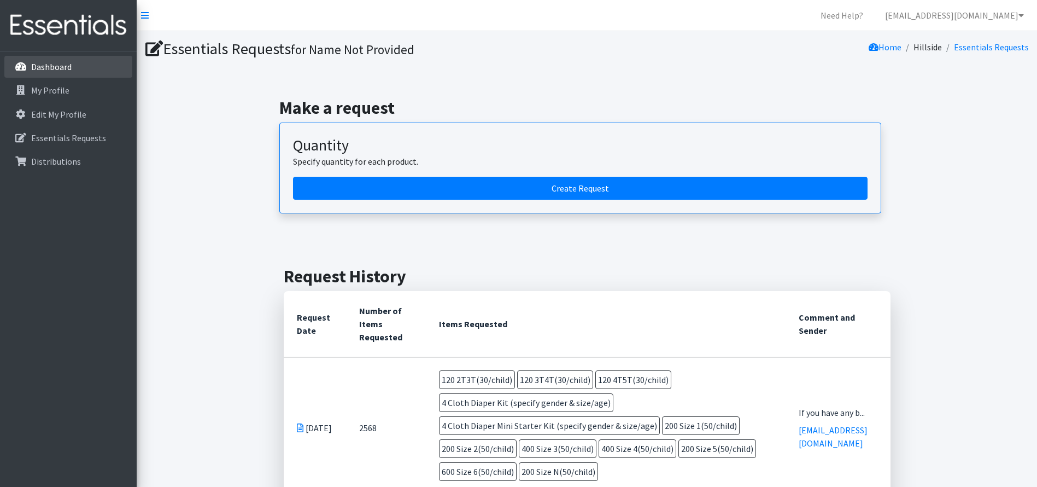
click at [52, 71] on p "Dashboard" at bounding box center [51, 66] width 40 height 11
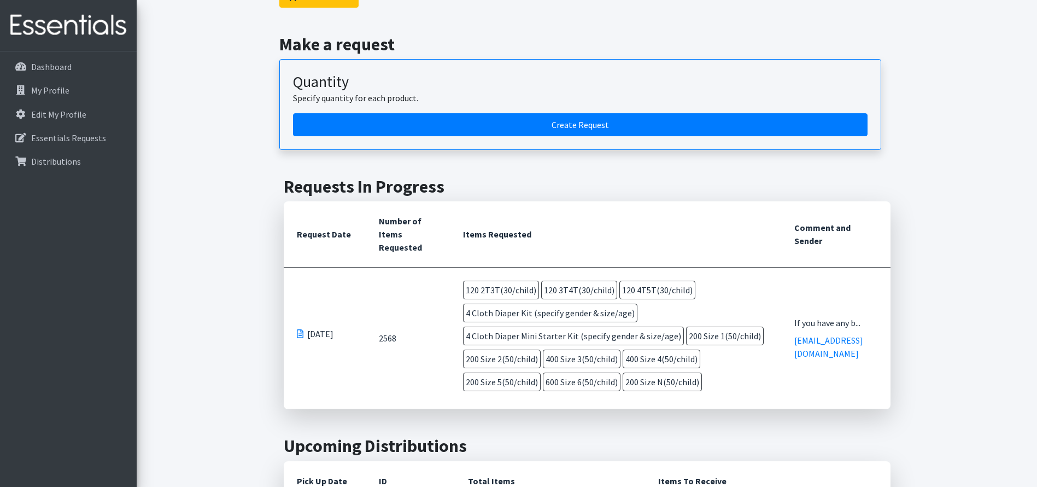
scroll to position [273, 0]
